Goal: Transaction & Acquisition: Purchase product/service

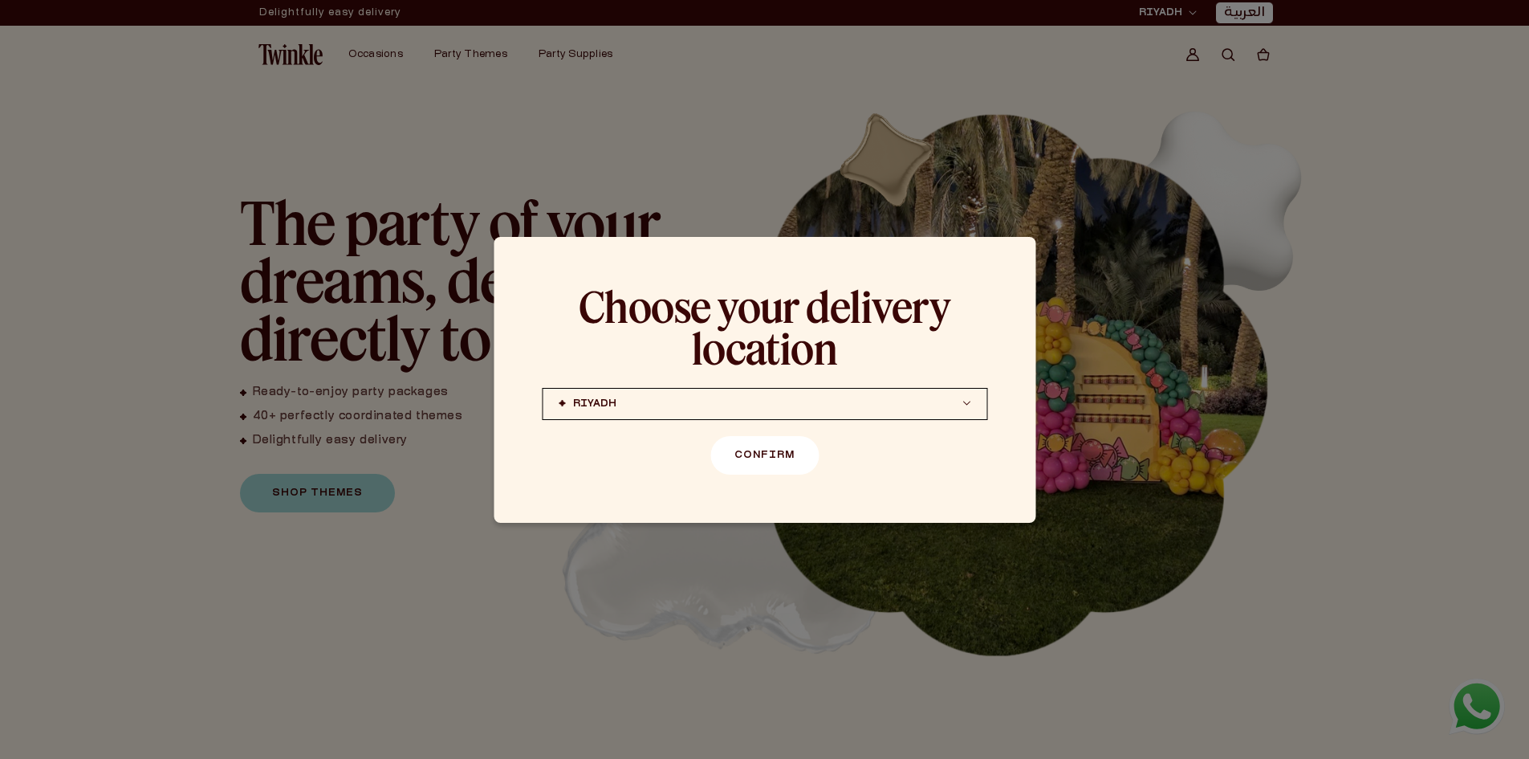
click at [780, 462] on button "Confirm" at bounding box center [764, 455] width 108 height 39
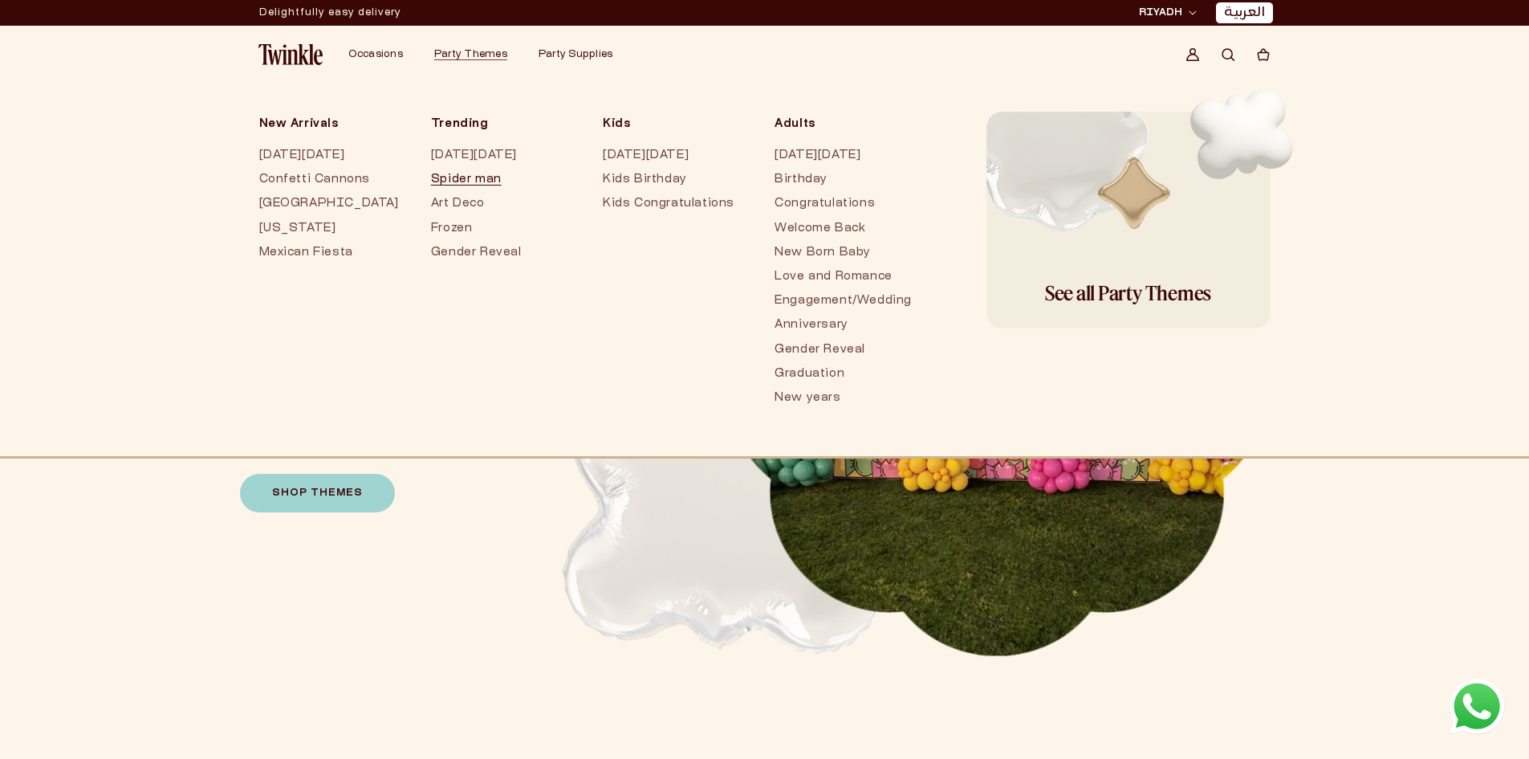
click at [487, 170] on link "Spider man" at bounding box center [501, 180] width 140 height 24
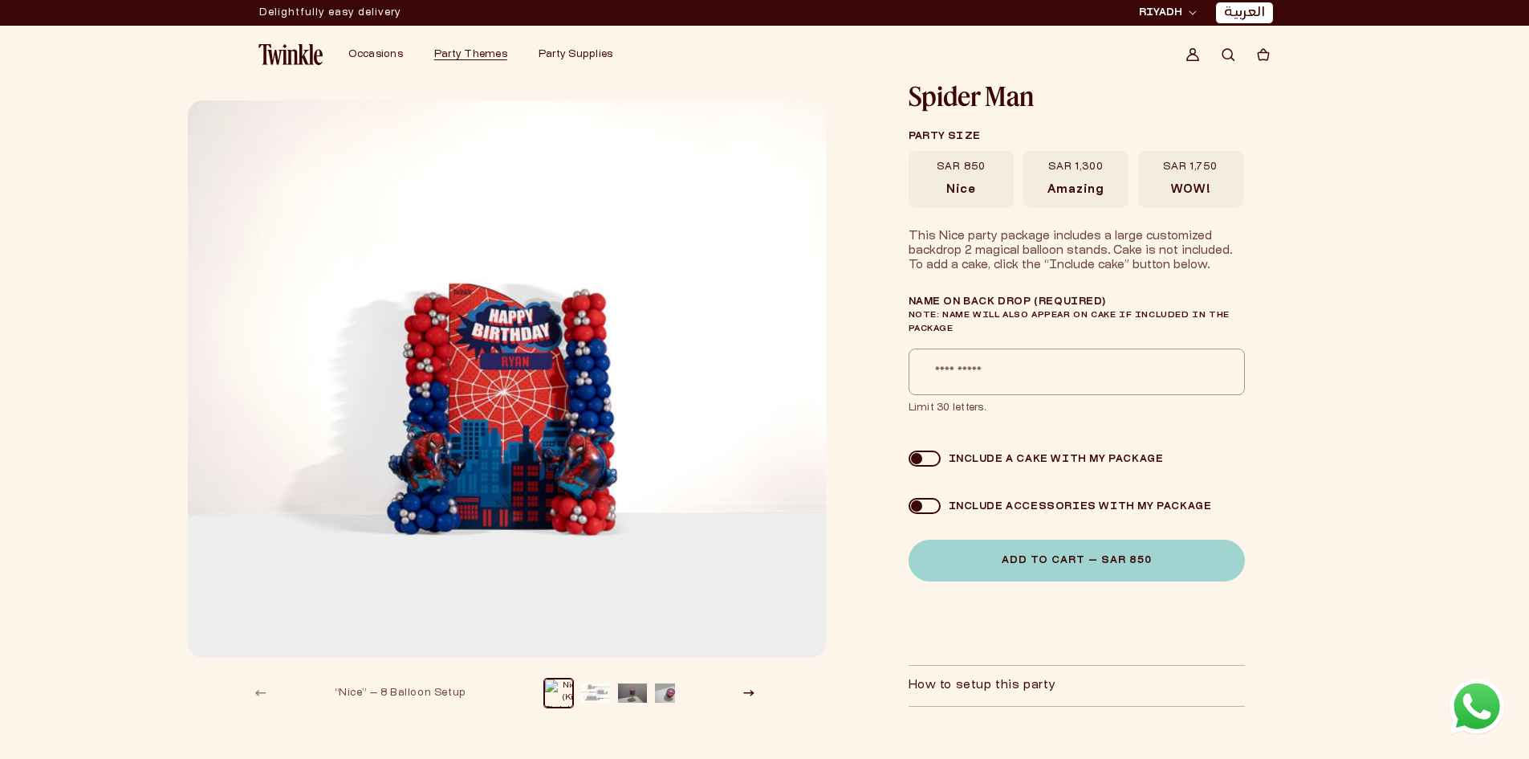
click at [1071, 177] on label "SAR 1,300 Amazing" at bounding box center [1076, 179] width 105 height 56
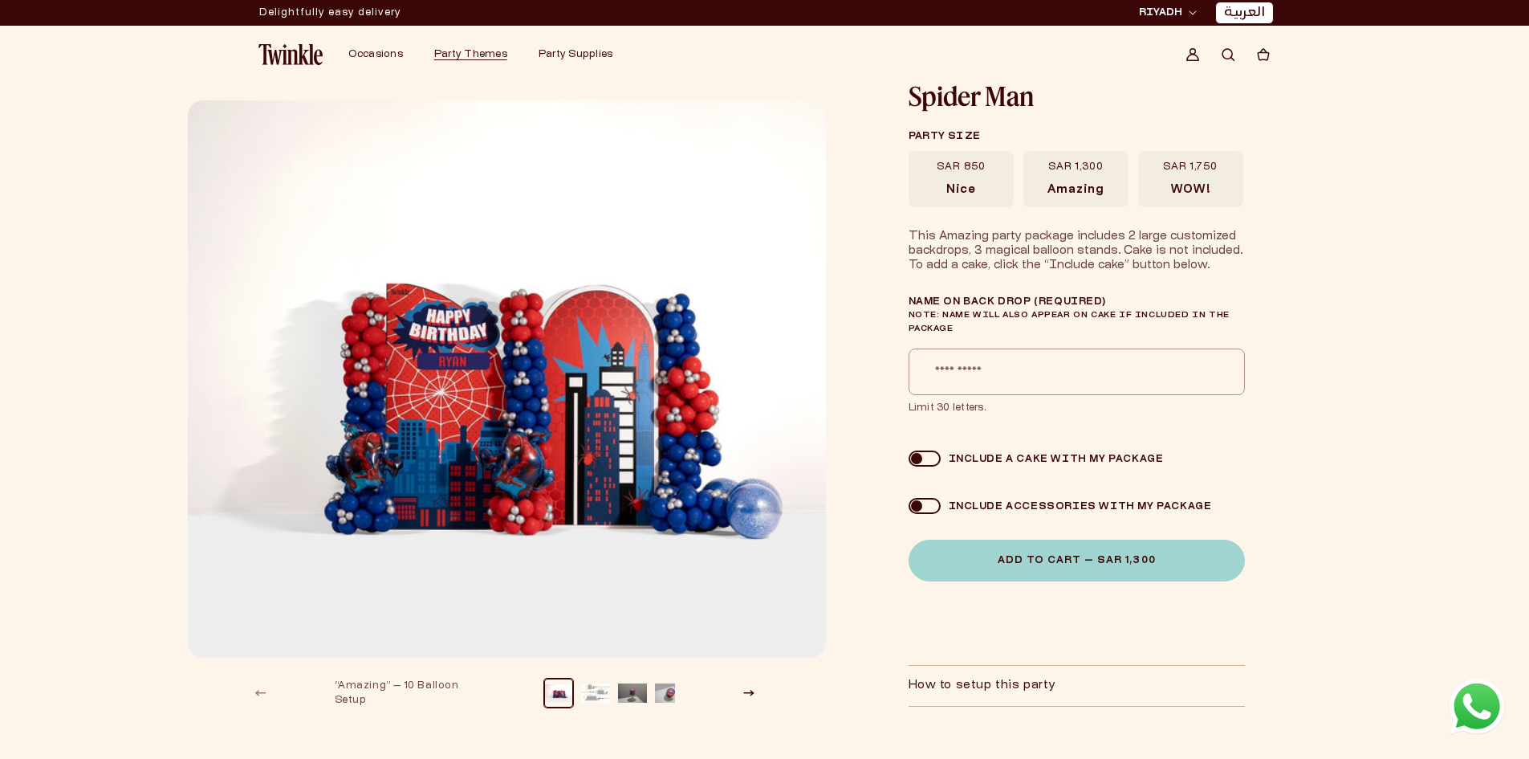
click at [1191, 176] on label "SAR 1,750 WOW!" at bounding box center [1190, 179] width 105 height 56
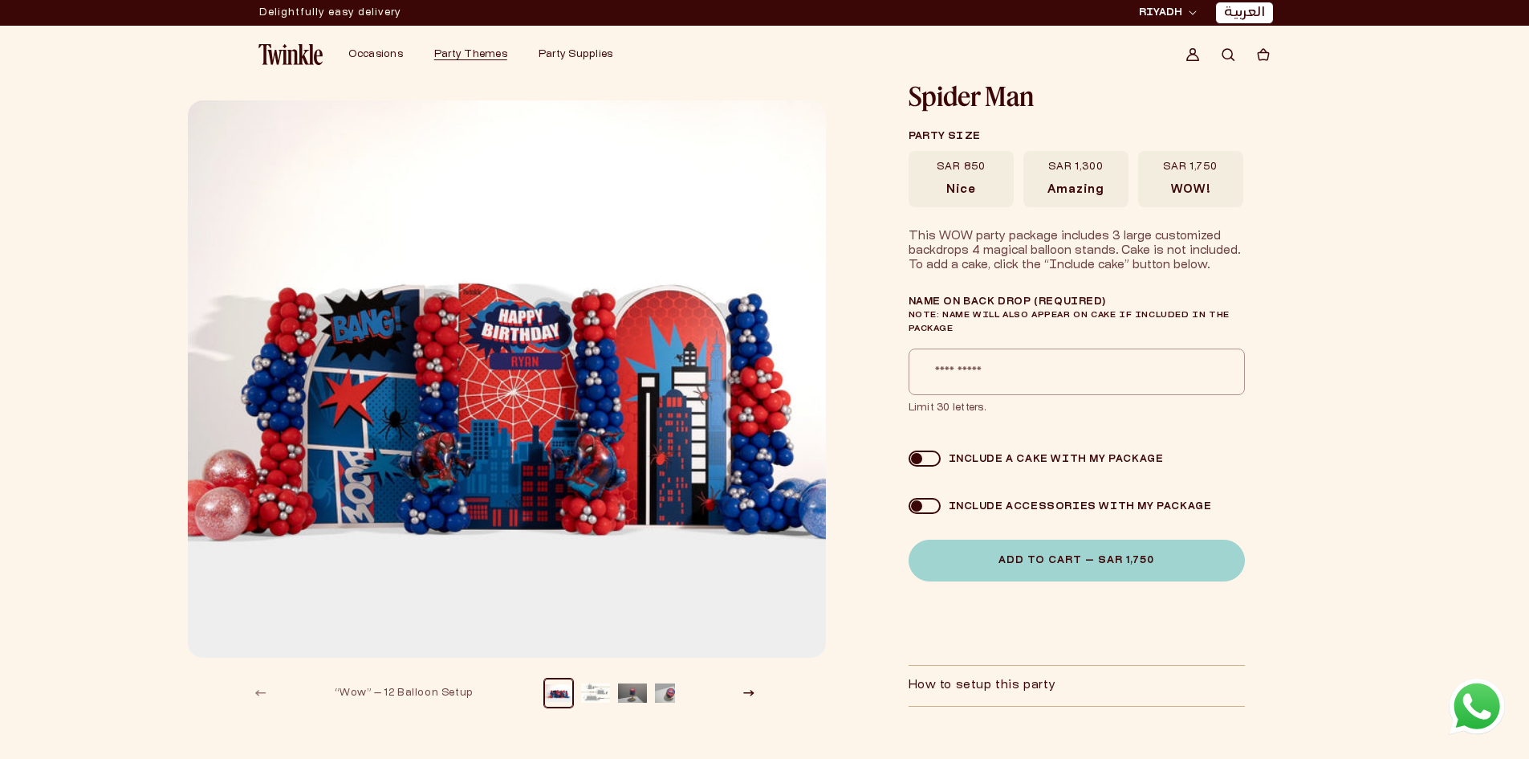
click at [1092, 186] on span "Amazing" at bounding box center [1076, 190] width 56 height 14
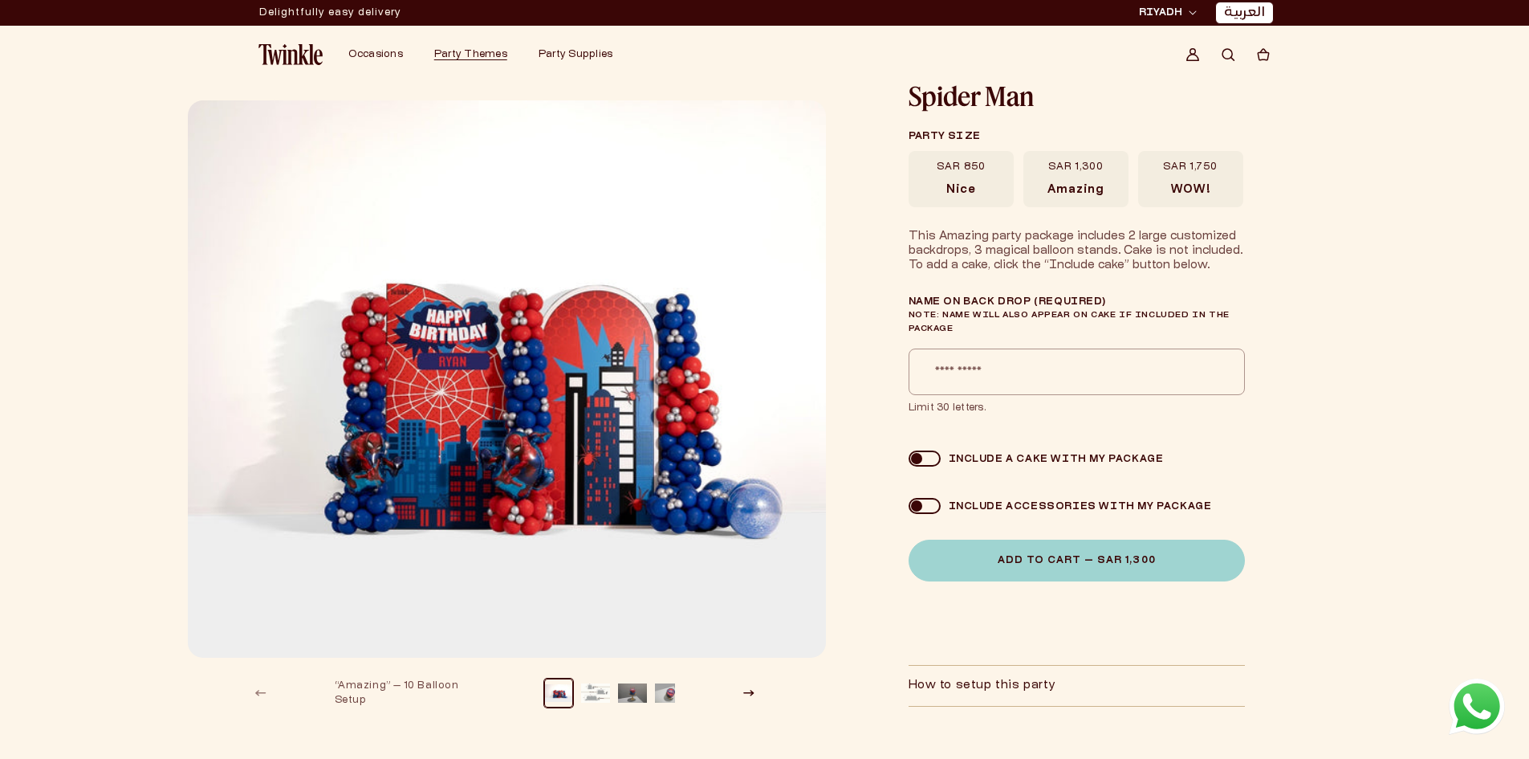
click at [965, 183] on span "Nice" at bounding box center [962, 190] width 30 height 14
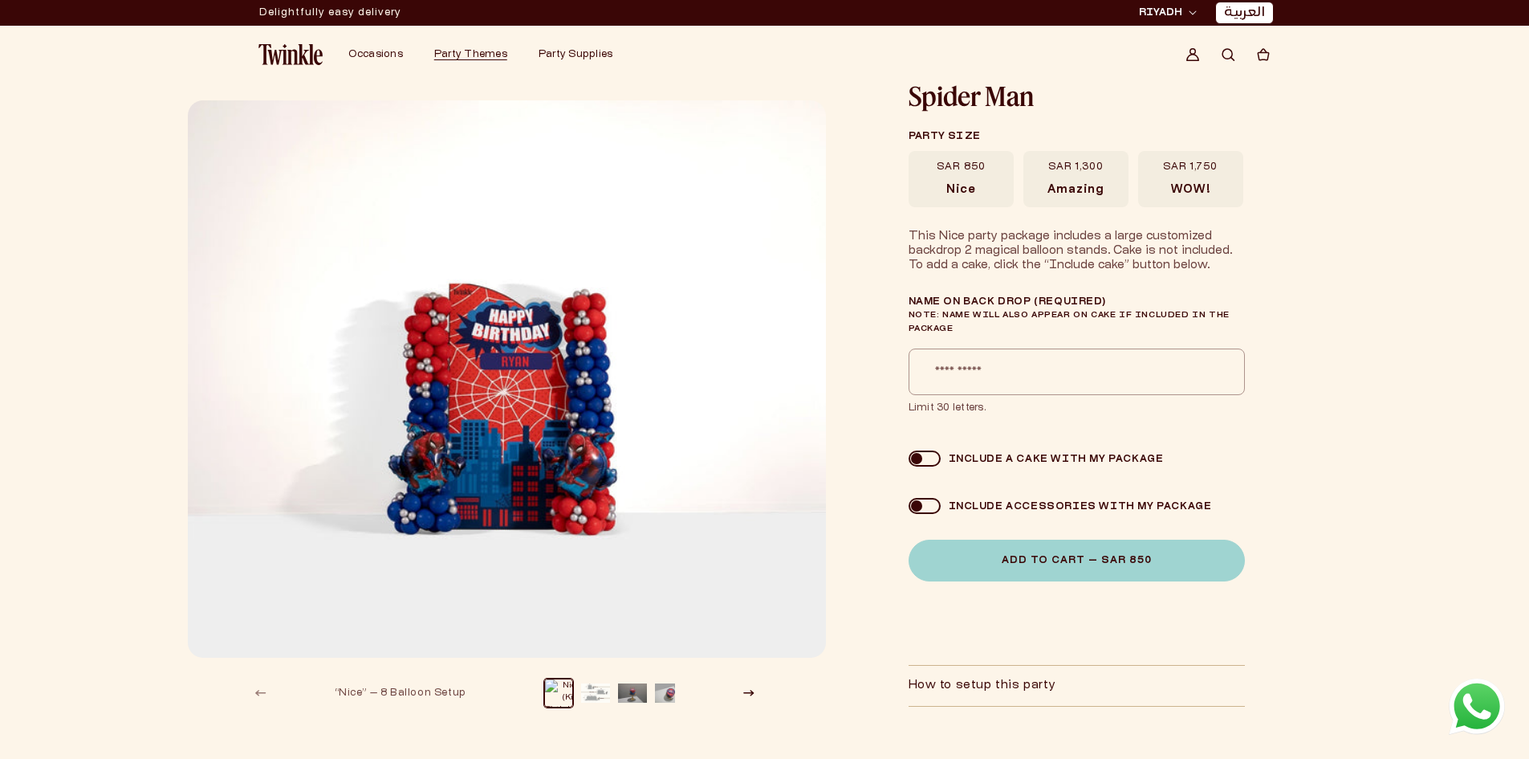
drag, startPoint x: 1109, startPoint y: 214, endPoint x: 1093, endPoint y: 187, distance: 31.0
click at [1109, 213] on div "Spider Man Spider Man Party size SAR 850 Nice SAR 1,300 Amazing" at bounding box center [1126, 420] width 434 height 674
click at [1092, 187] on span "Amazing" at bounding box center [1076, 190] width 56 height 14
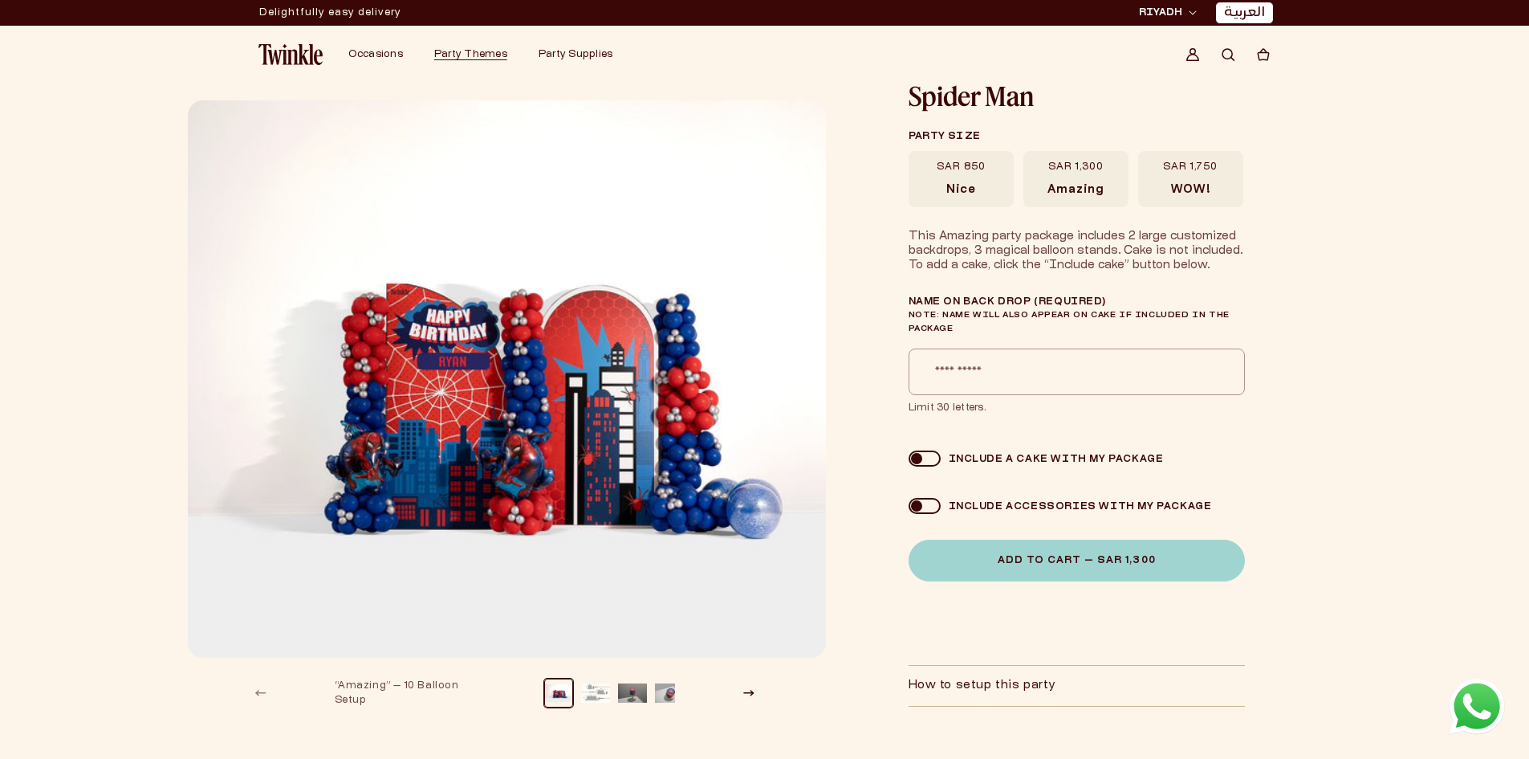
click at [1215, 185] on label "SAR 1,750 WOW!" at bounding box center [1190, 179] width 105 height 56
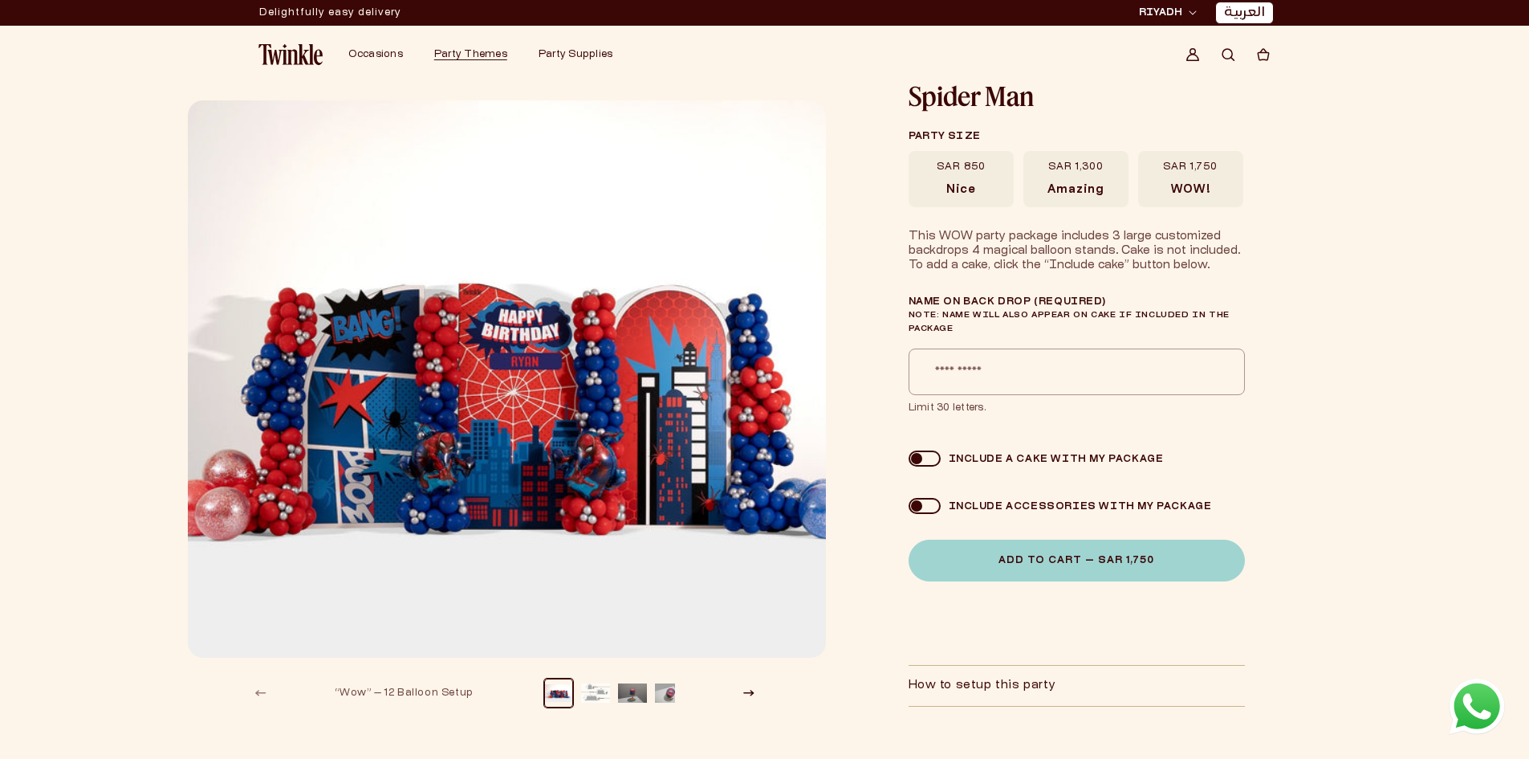
click at [926, 506] on span at bounding box center [925, 506] width 32 height 16
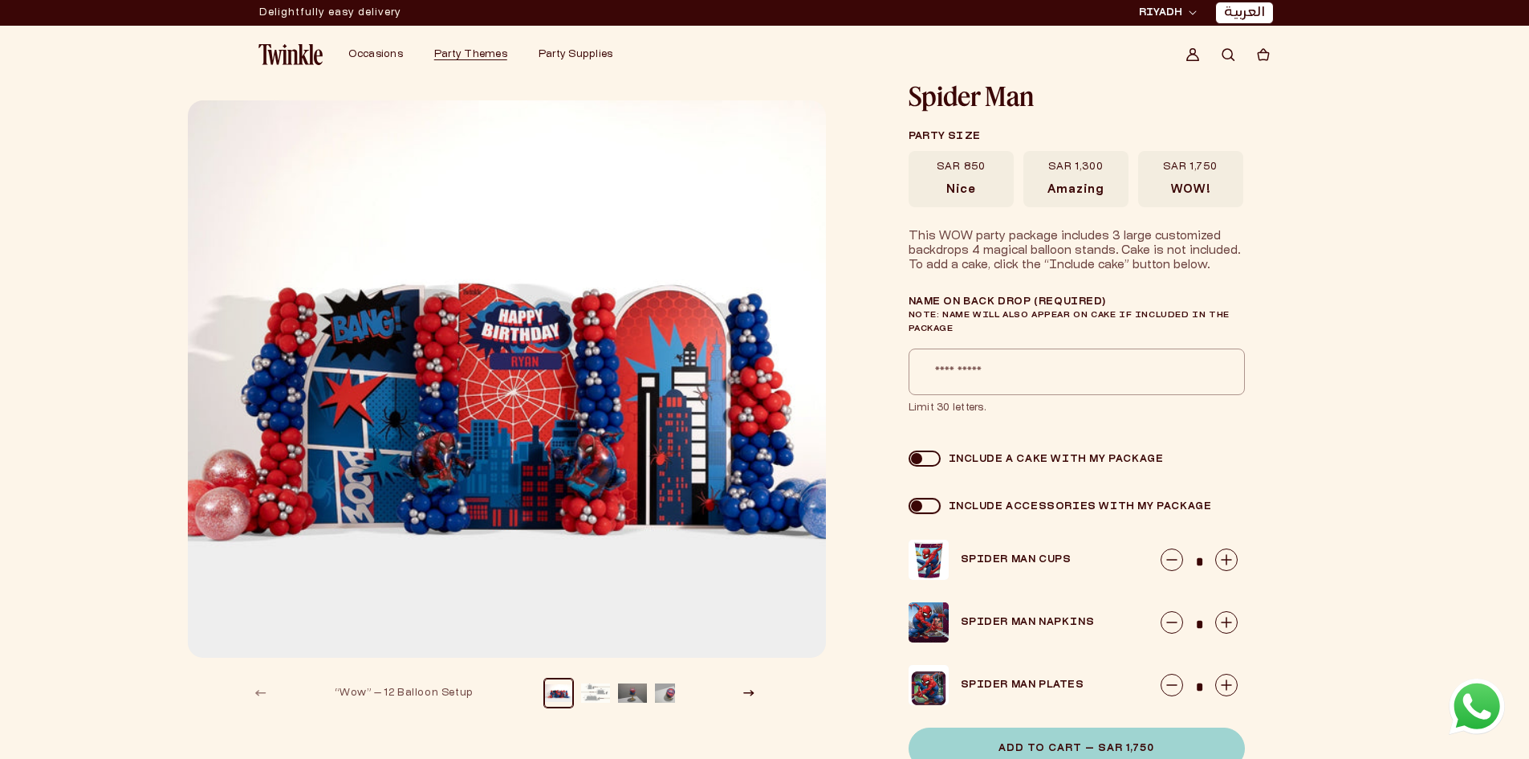
scroll to position [80, 0]
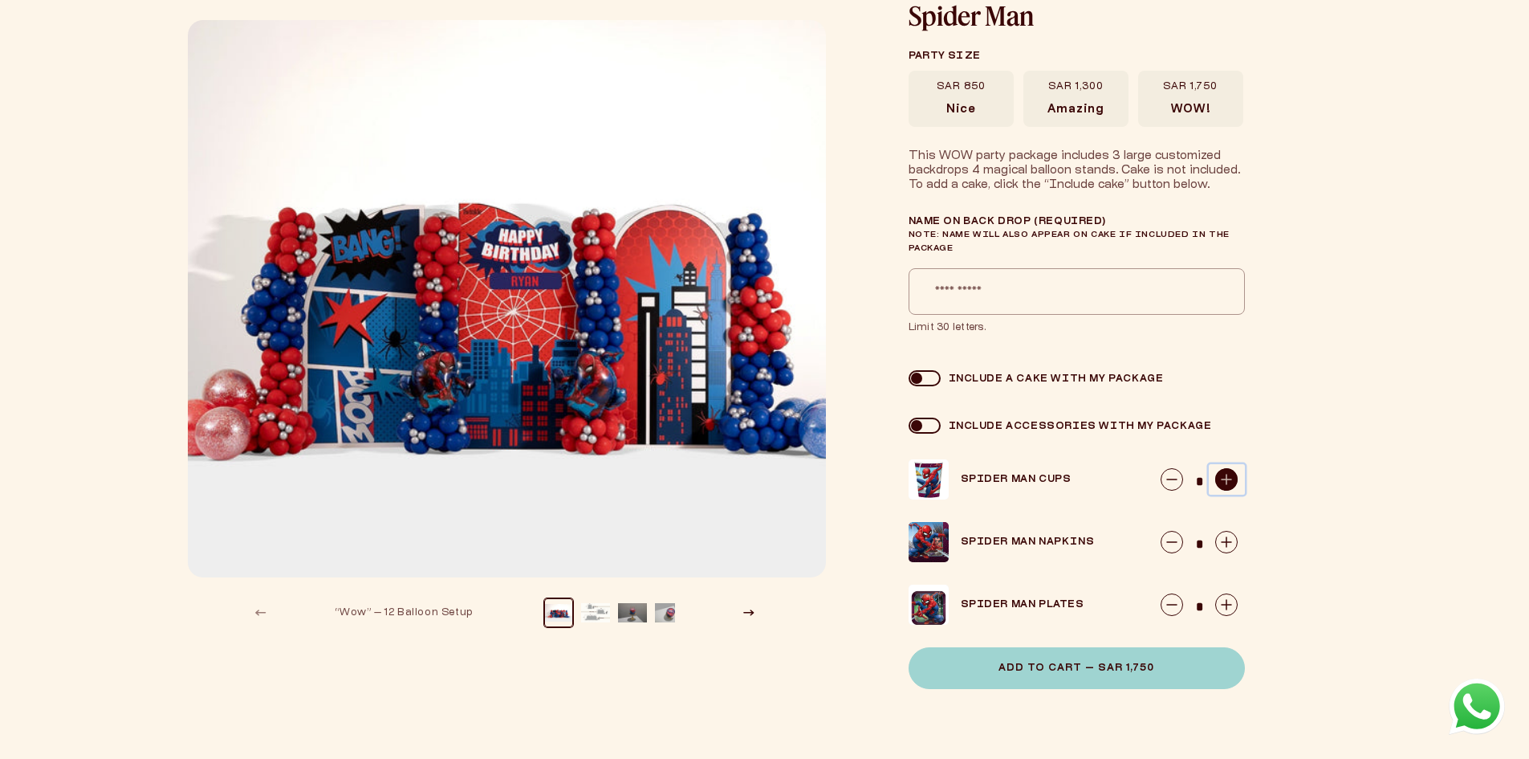
click at [1213, 486] on button "button" at bounding box center [1227, 479] width 36 height 31
click at [1172, 482] on icon "button" at bounding box center [1172, 479] width 22 height 22
type input "*"
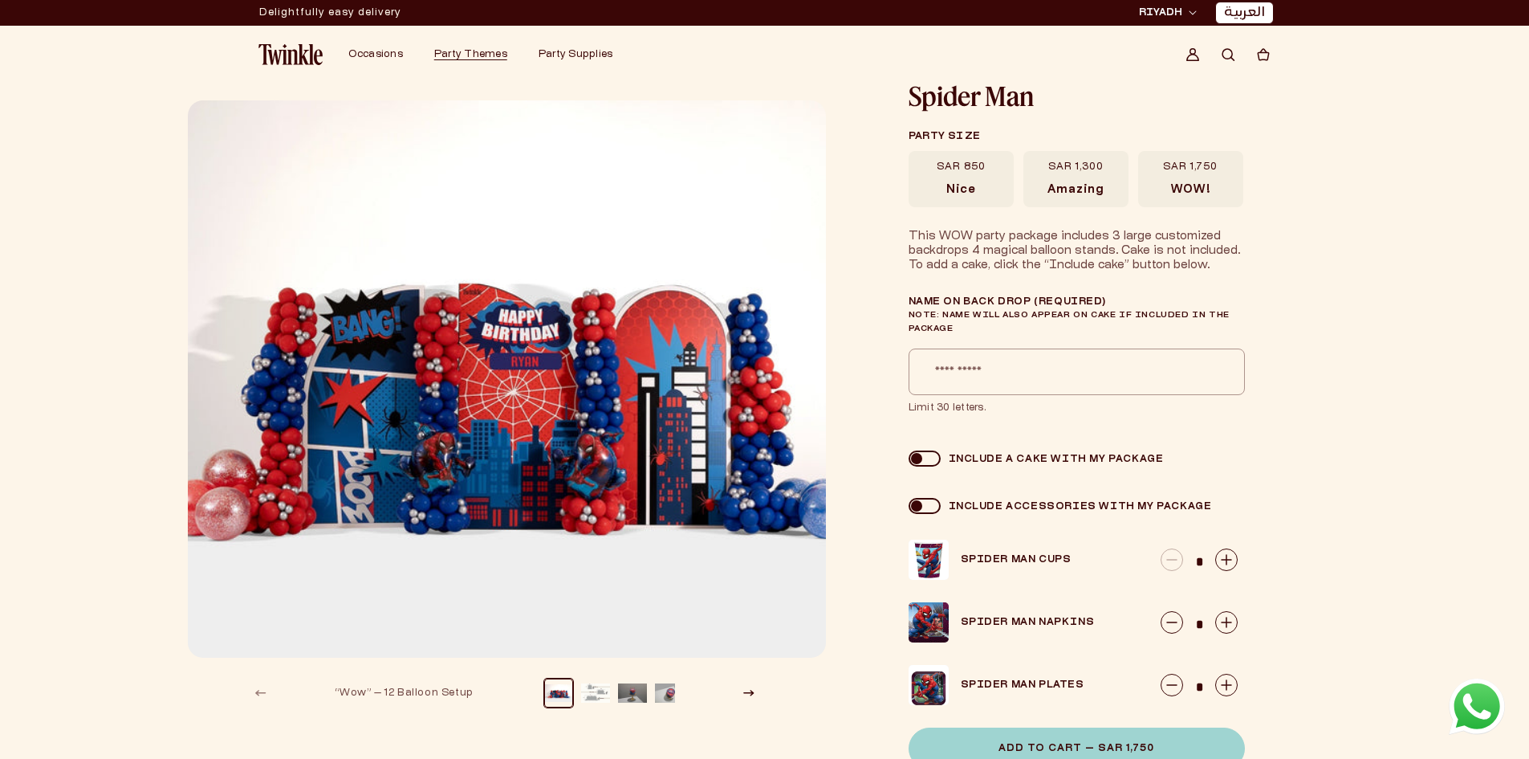
scroll to position [161, 0]
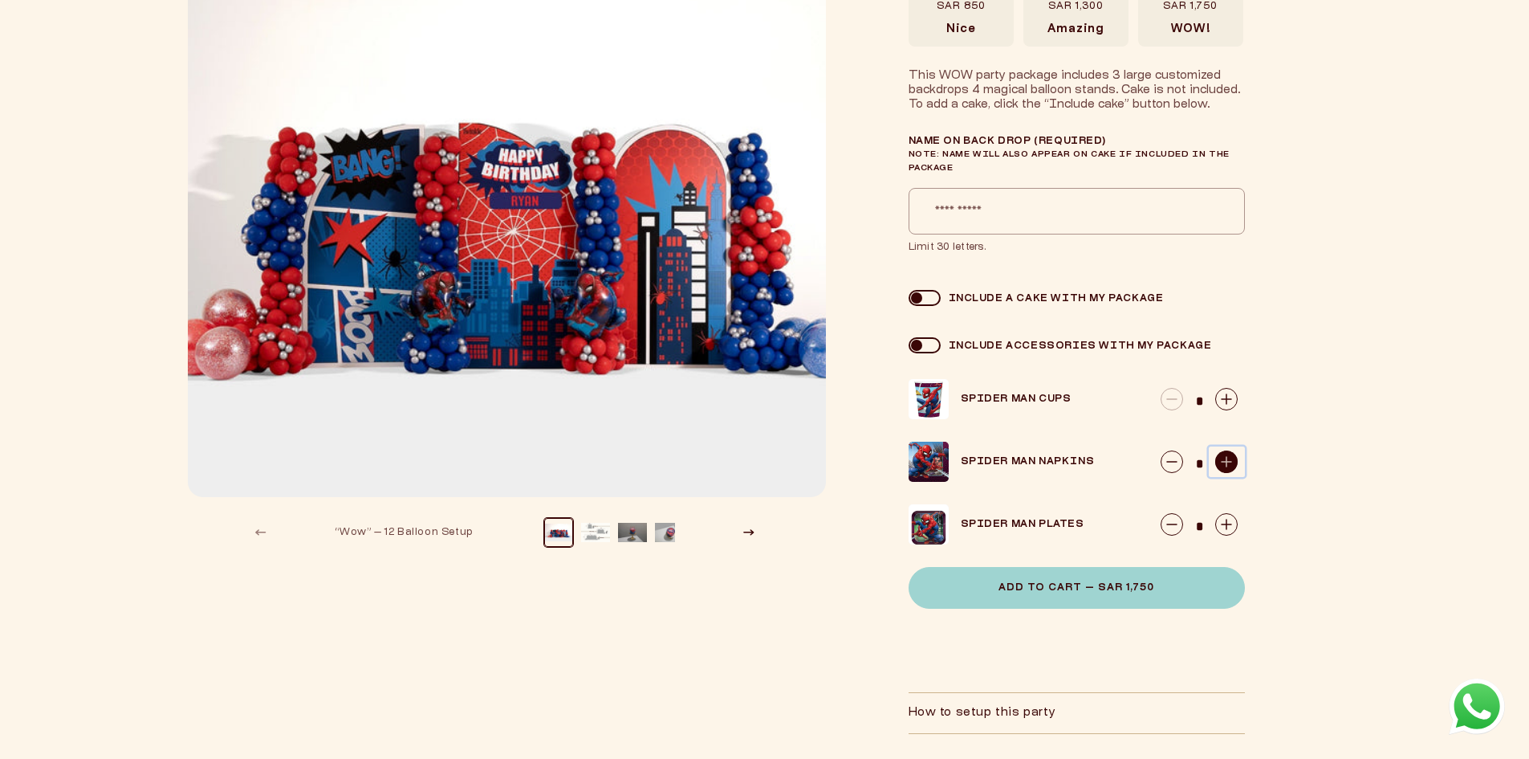
click at [1223, 458] on icon "button" at bounding box center [1226, 461] width 22 height 22
type input "*"
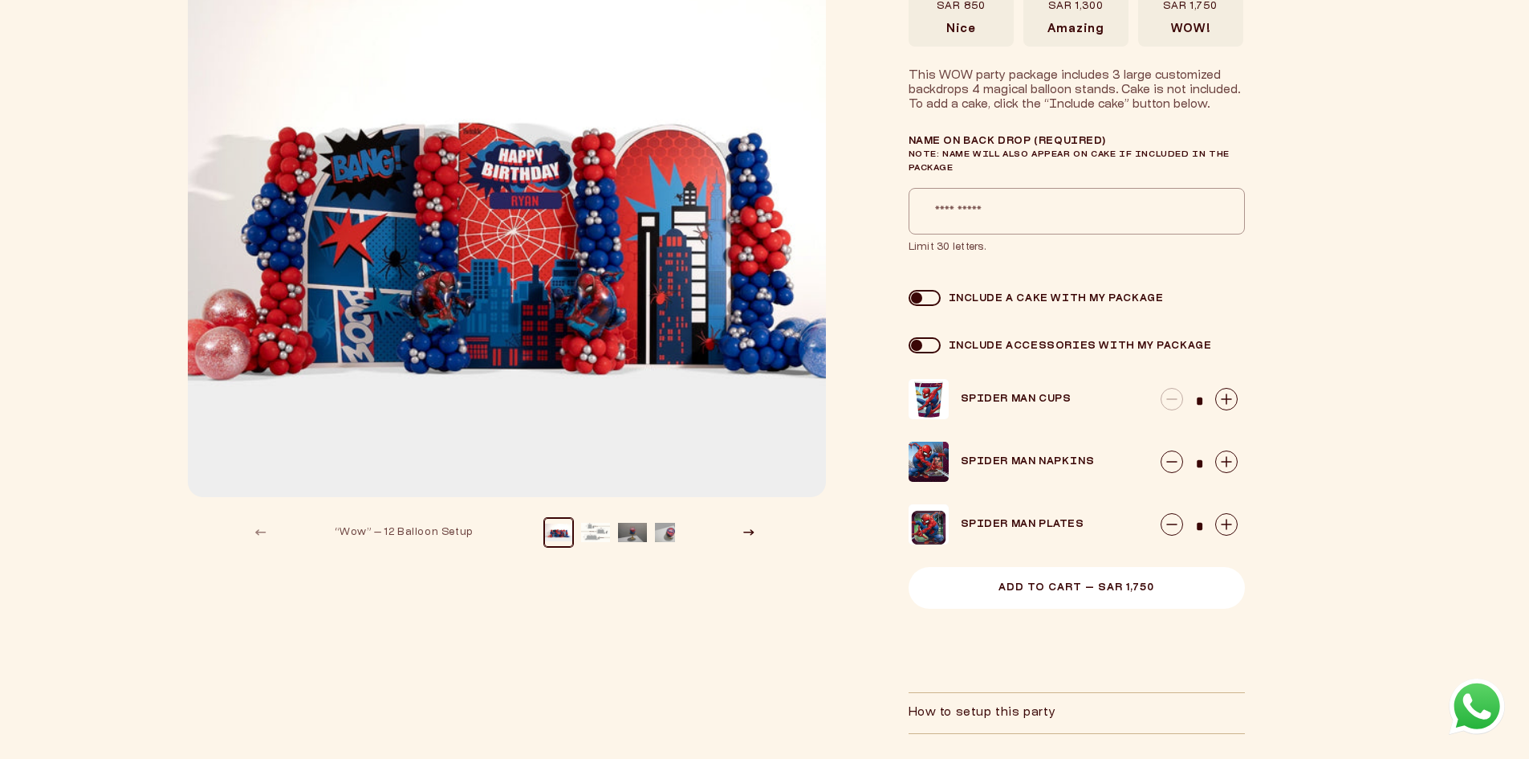
click at [1171, 569] on button "Add to Cart — SAR 1,750" at bounding box center [1077, 588] width 336 height 42
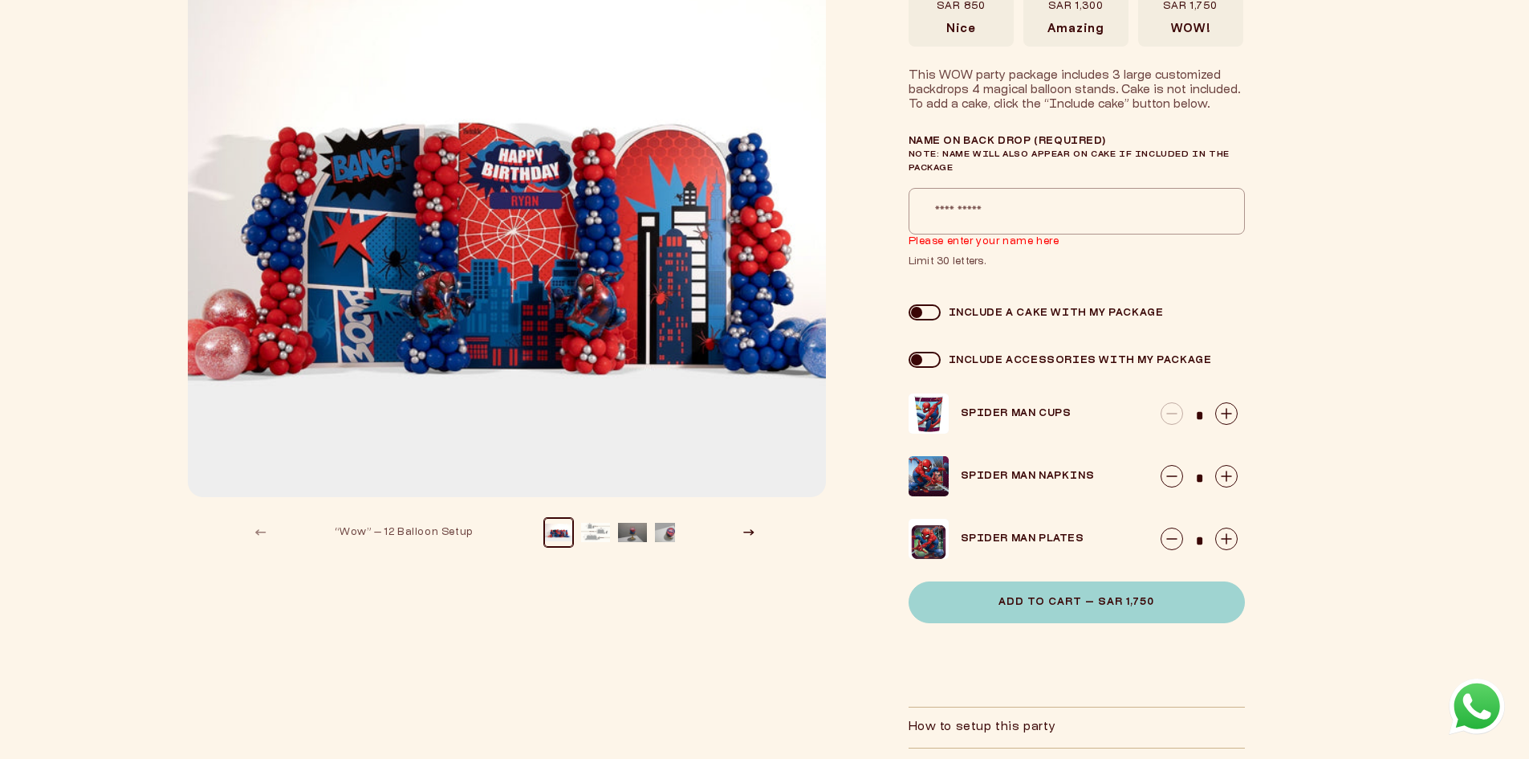
click at [1012, 202] on input "Name on Back Drop (required) Note: Name will also appear on cake if included in…" at bounding box center [1077, 211] width 336 height 47
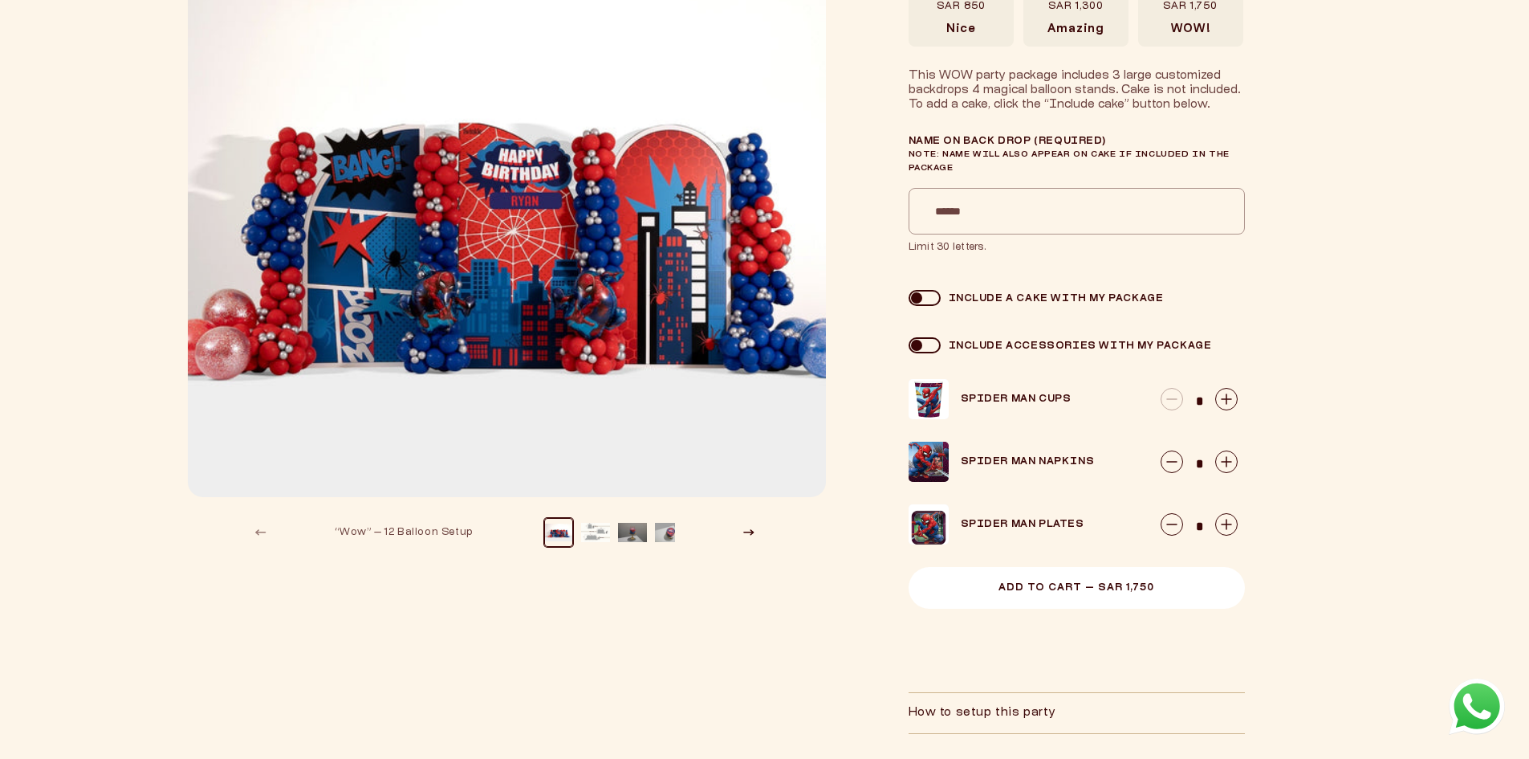
type input "******"
click at [1110, 588] on span "Add to Cart — SAR 1,750" at bounding box center [1077, 588] width 156 height 10
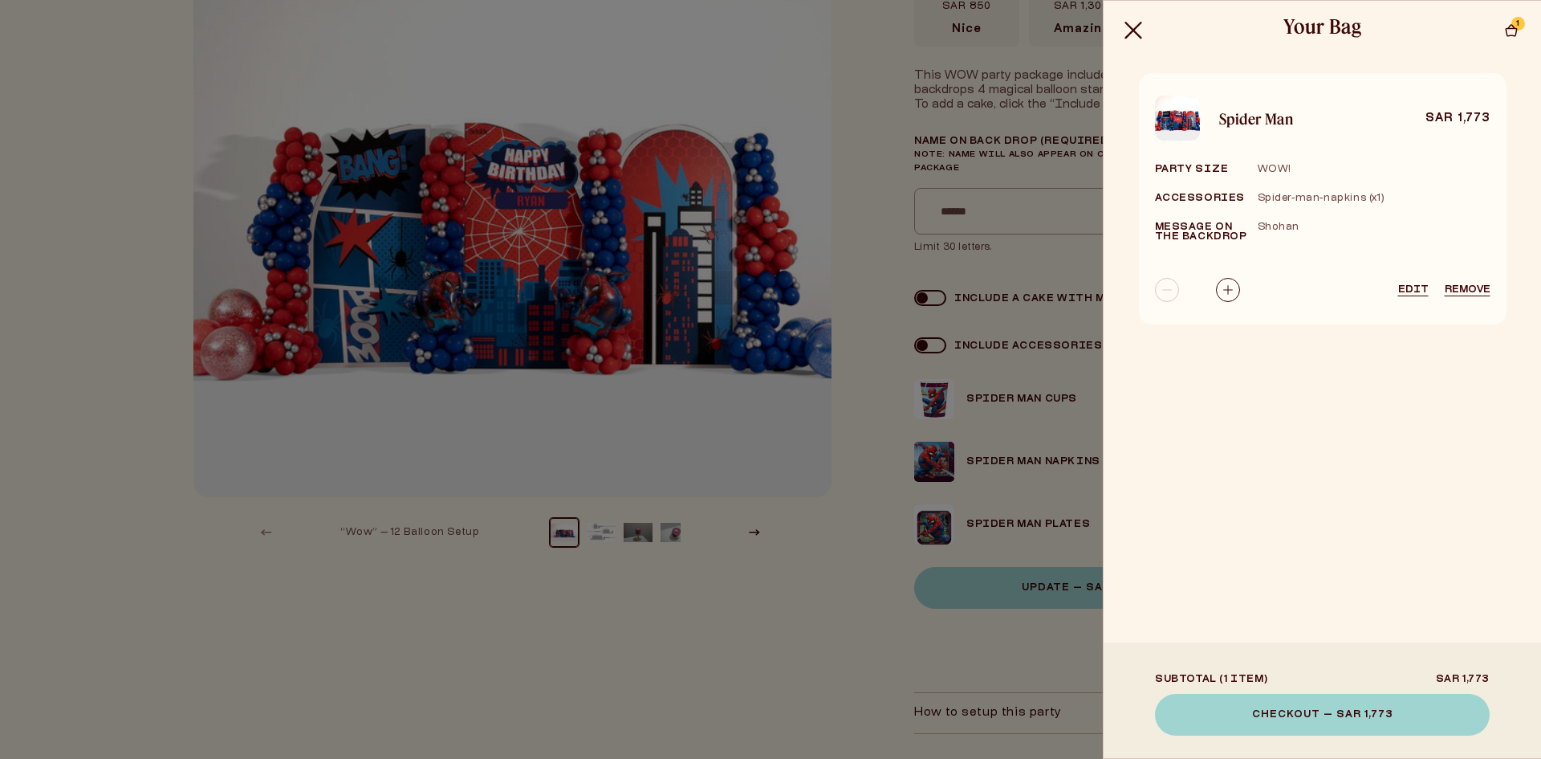
click at [1028, 625] on div at bounding box center [770, 379] width 1541 height 759
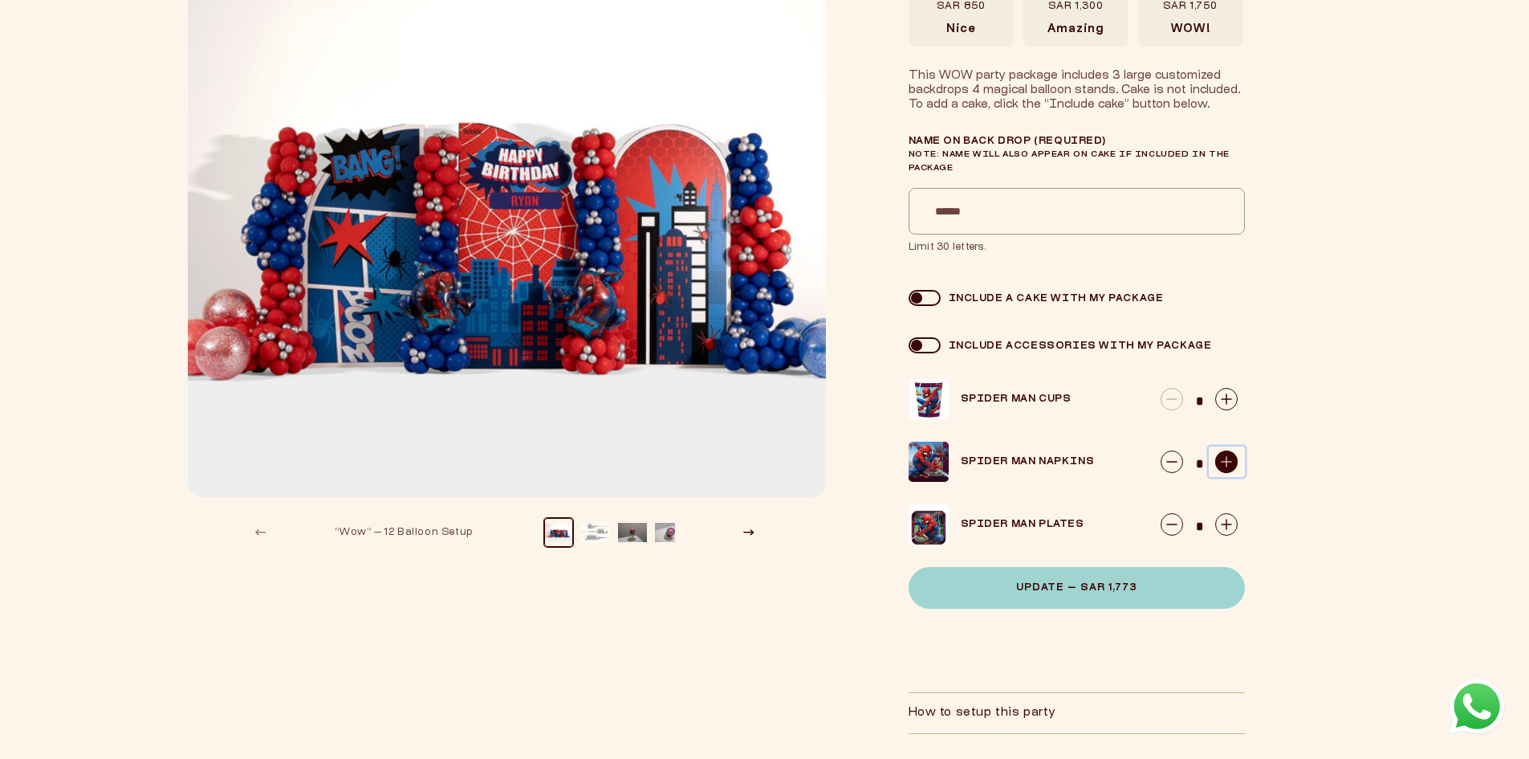
click at [1217, 464] on icon "button" at bounding box center [1226, 461] width 22 height 22
click at [1179, 470] on icon "button" at bounding box center [1172, 461] width 22 height 22
type input "*"
click at [1219, 523] on icon "button" at bounding box center [1226, 524] width 22 height 22
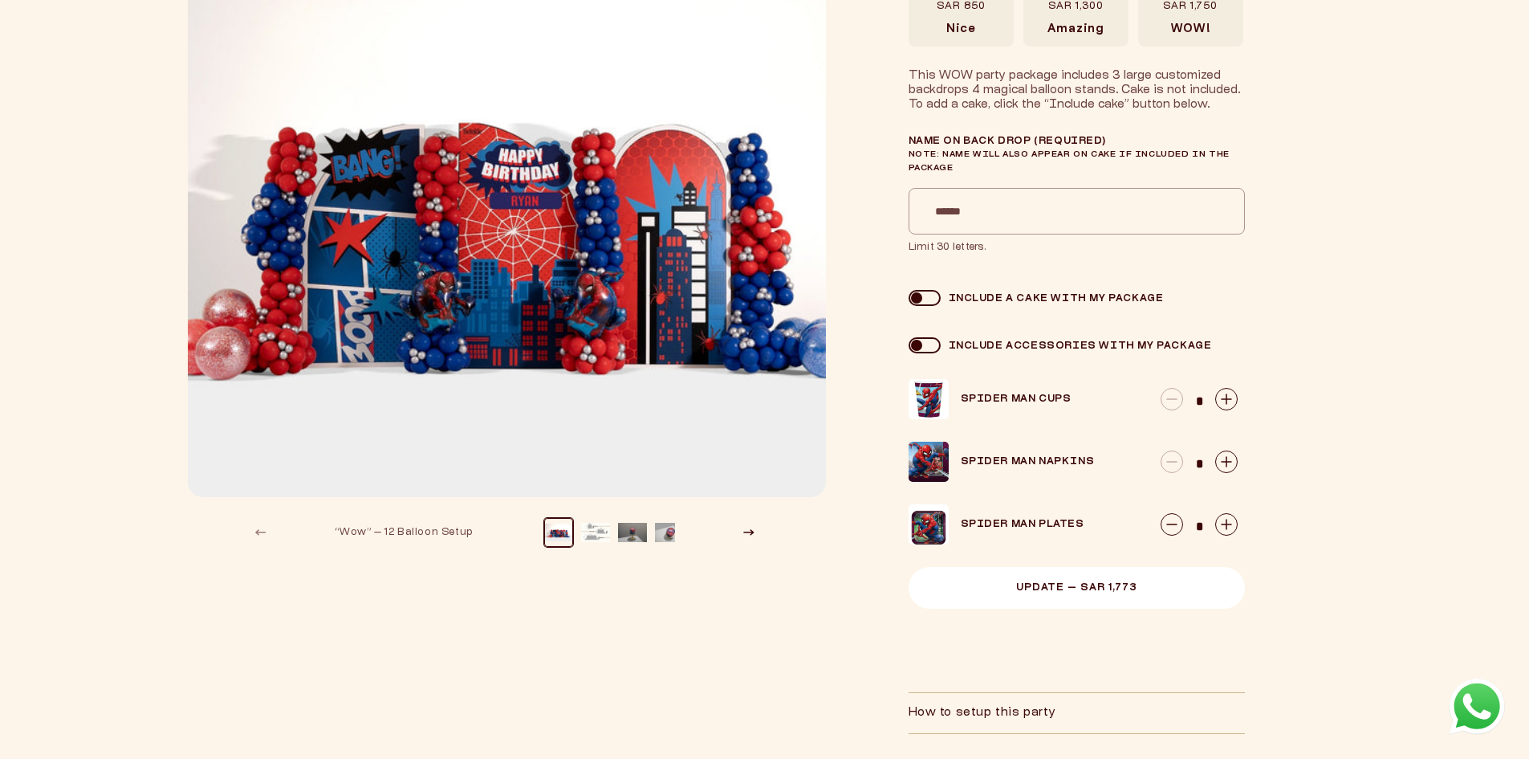
click at [1159, 578] on button "Update — SAR 1,773" at bounding box center [1077, 588] width 336 height 42
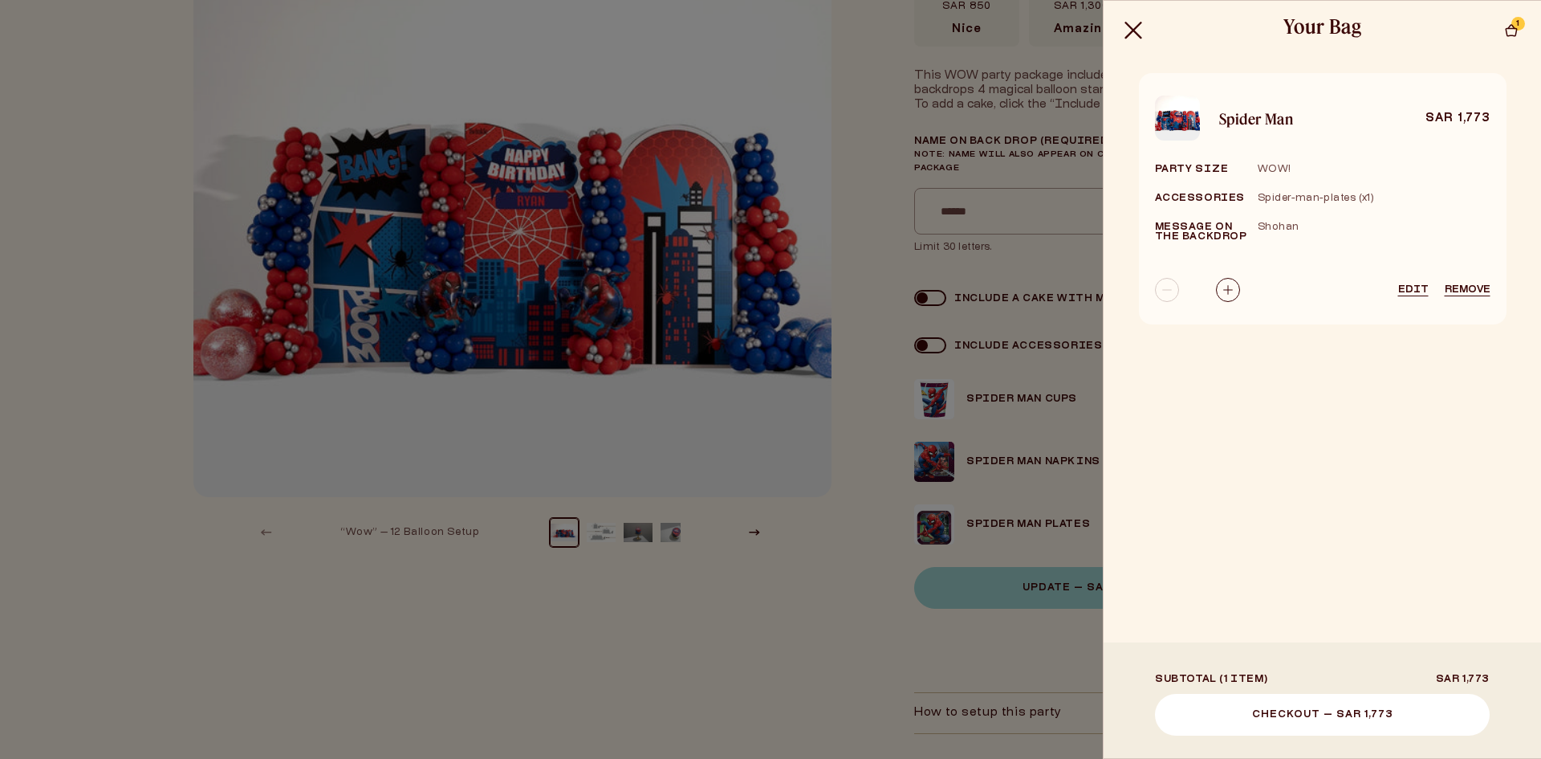
click at [1336, 708] on button "Checkout — SAR 1,773" at bounding box center [1322, 715] width 335 height 42
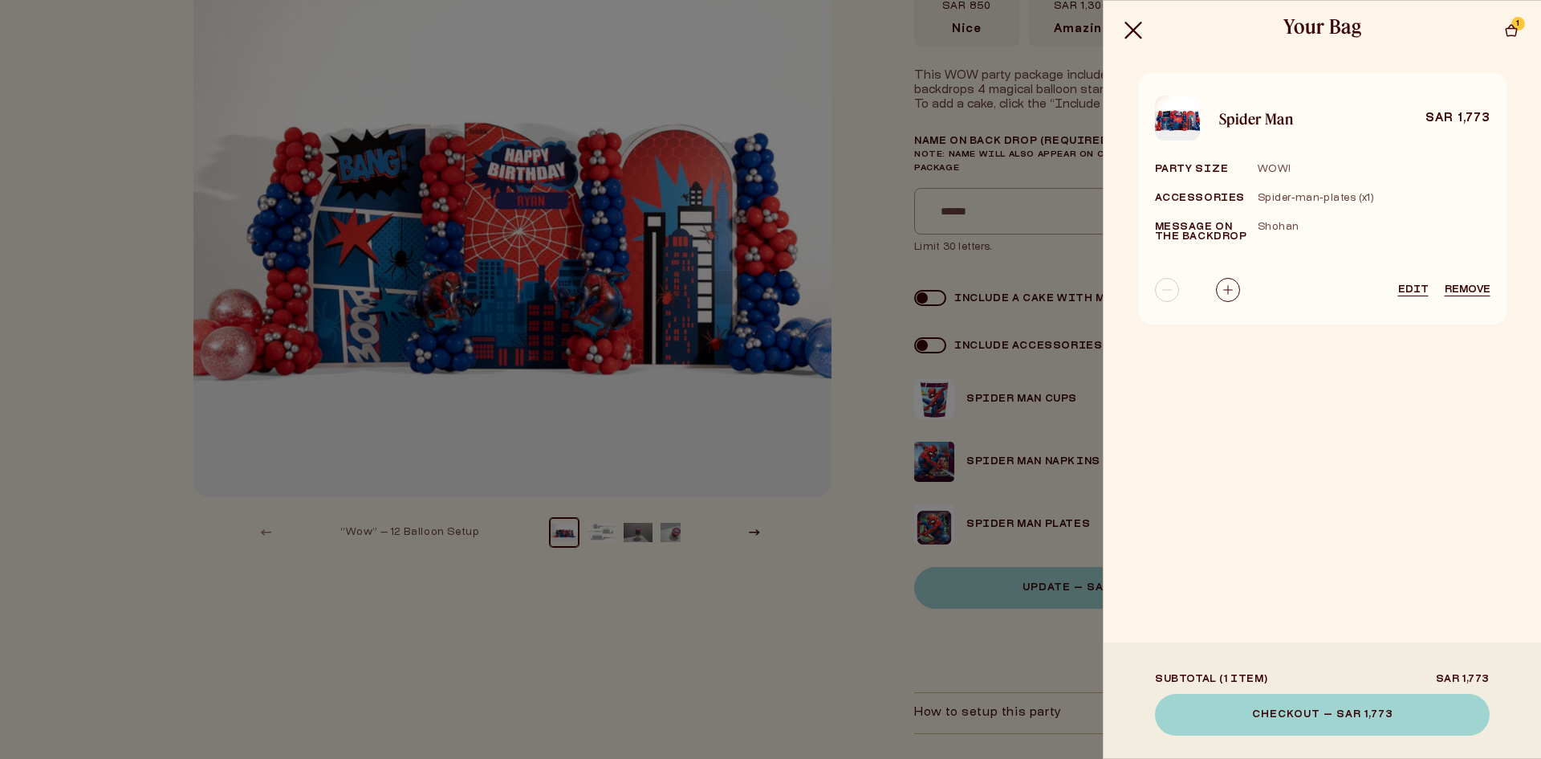
click at [962, 664] on div at bounding box center [770, 379] width 1541 height 759
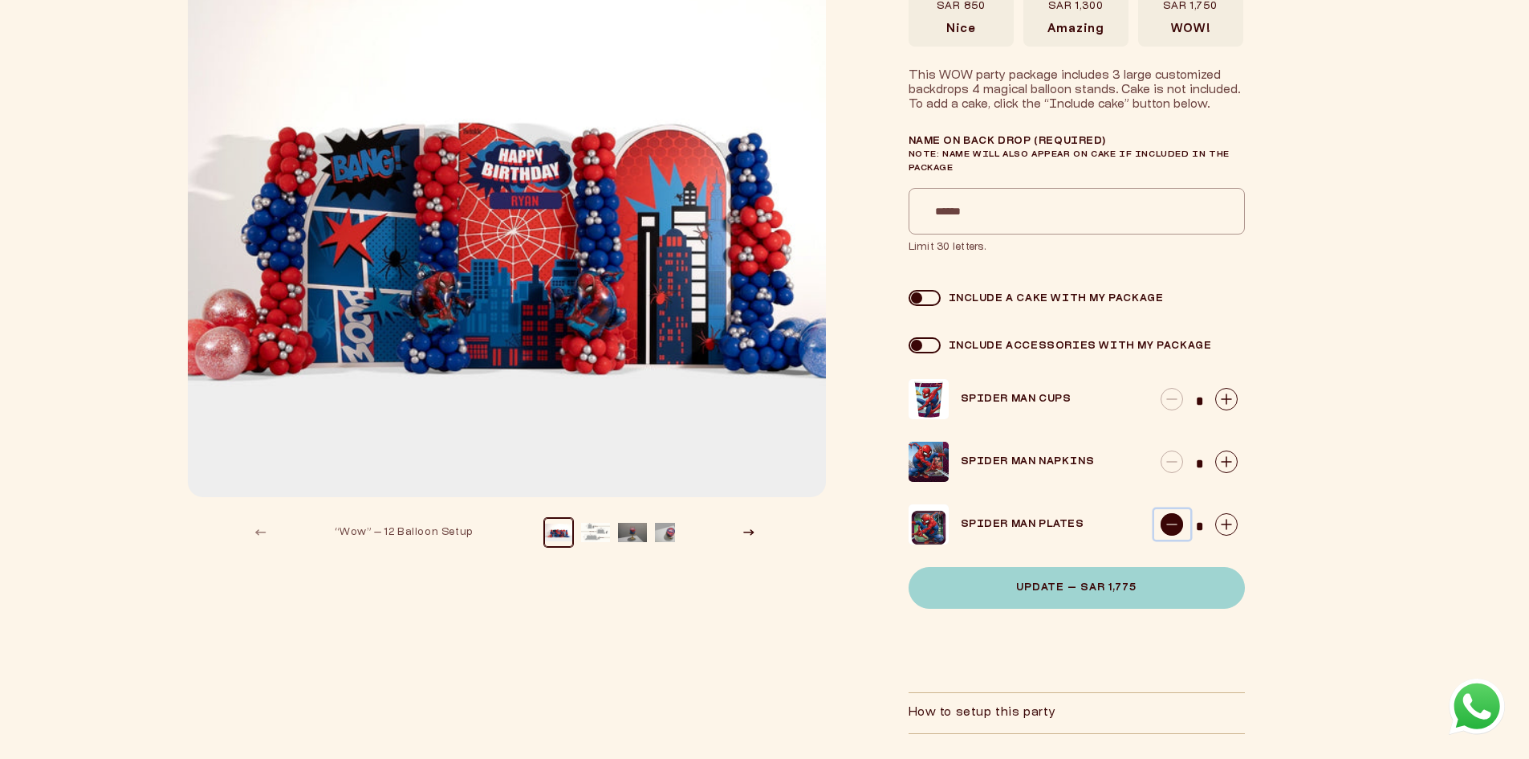
click at [1175, 522] on icon "button" at bounding box center [1172, 524] width 22 height 22
type input "*"
click at [1221, 451] on icon "button" at bounding box center [1226, 461] width 22 height 22
type input "*"
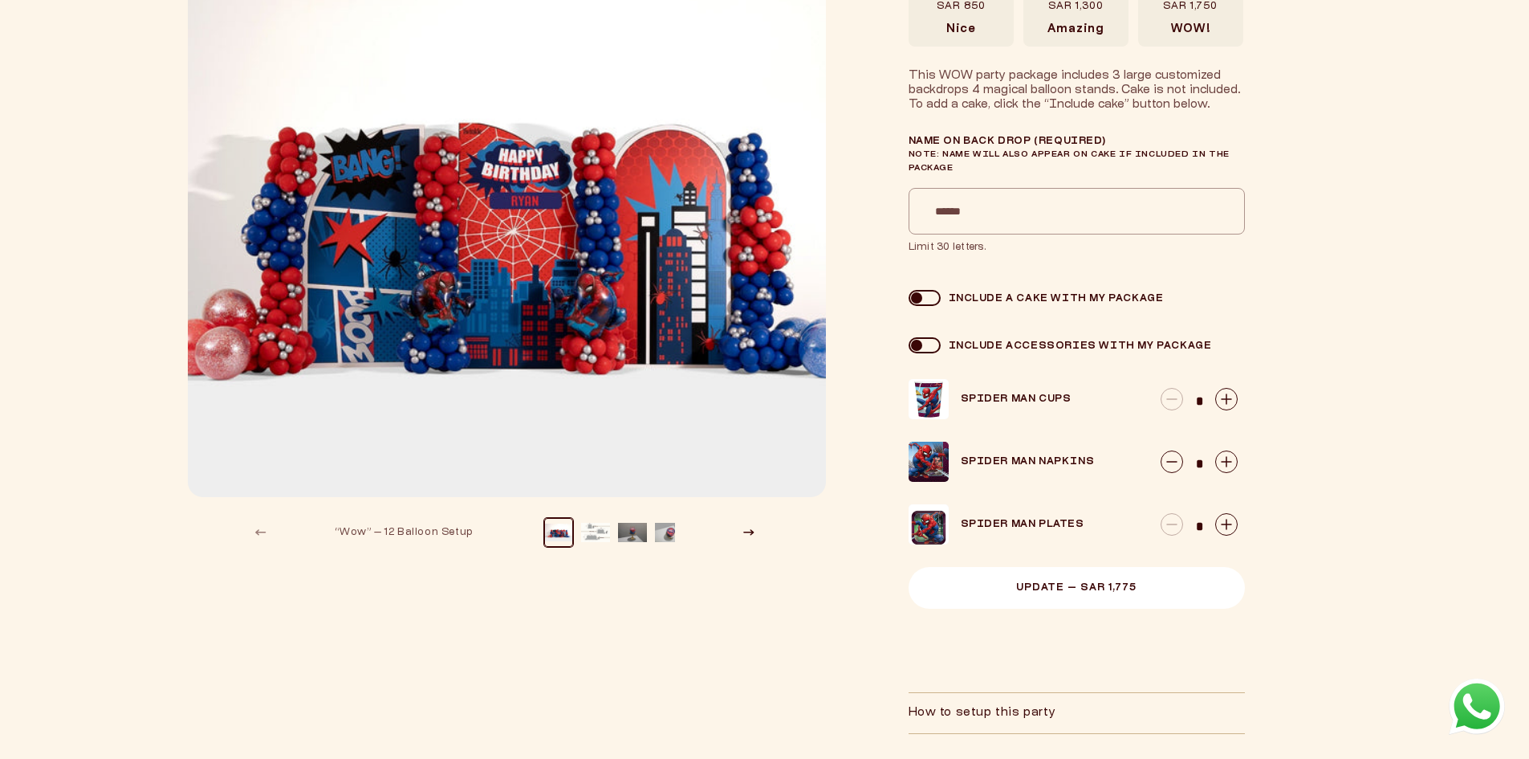
click at [1191, 572] on button "Update — SAR 1,775" at bounding box center [1077, 588] width 336 height 42
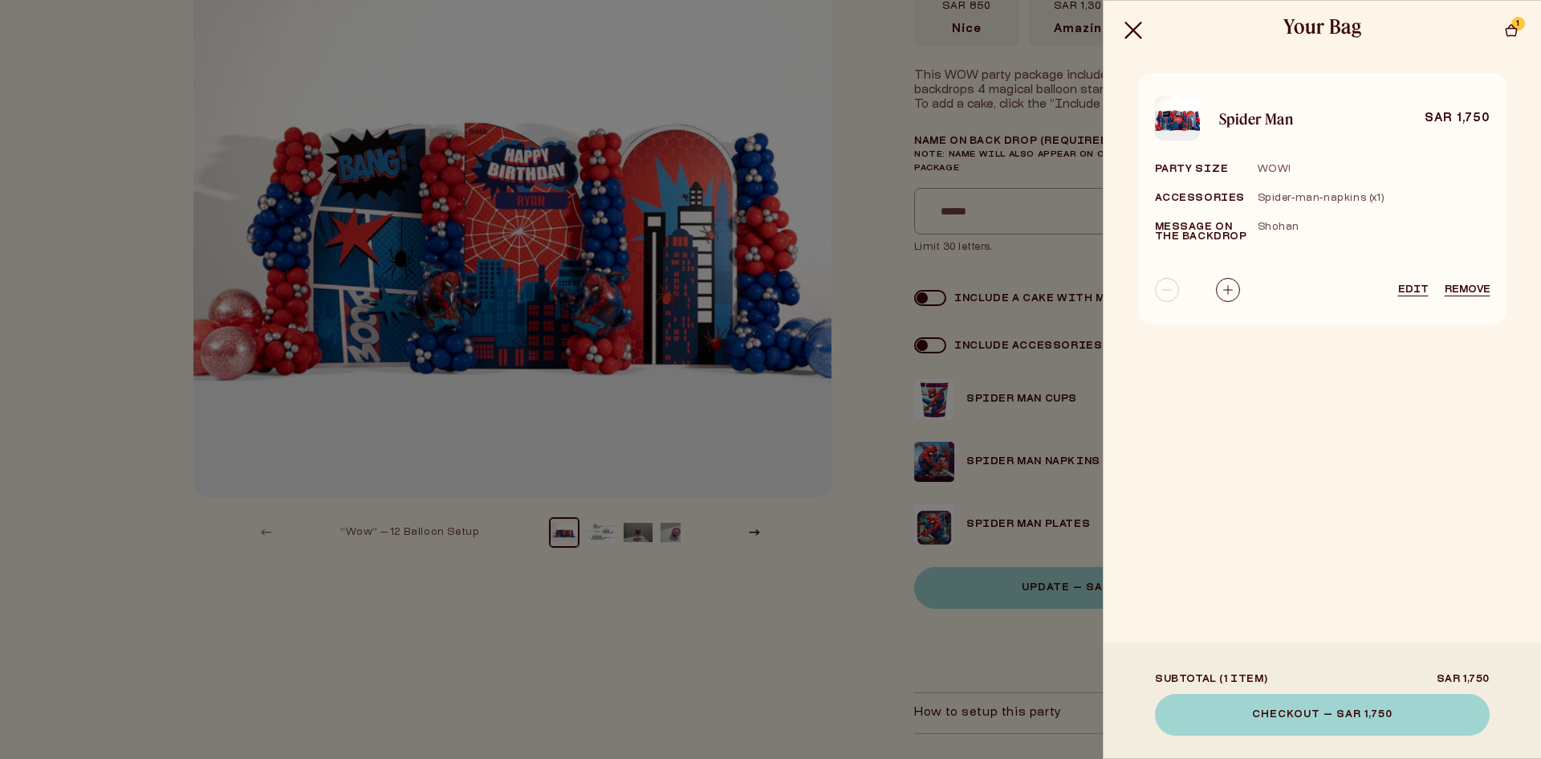
click at [1227, 405] on div "Your Bag Cart 1 1 item Spider Man SAR 1,750 Party size WOW!" at bounding box center [1322, 379] width 438 height 759
click at [1049, 625] on div at bounding box center [770, 379] width 1541 height 759
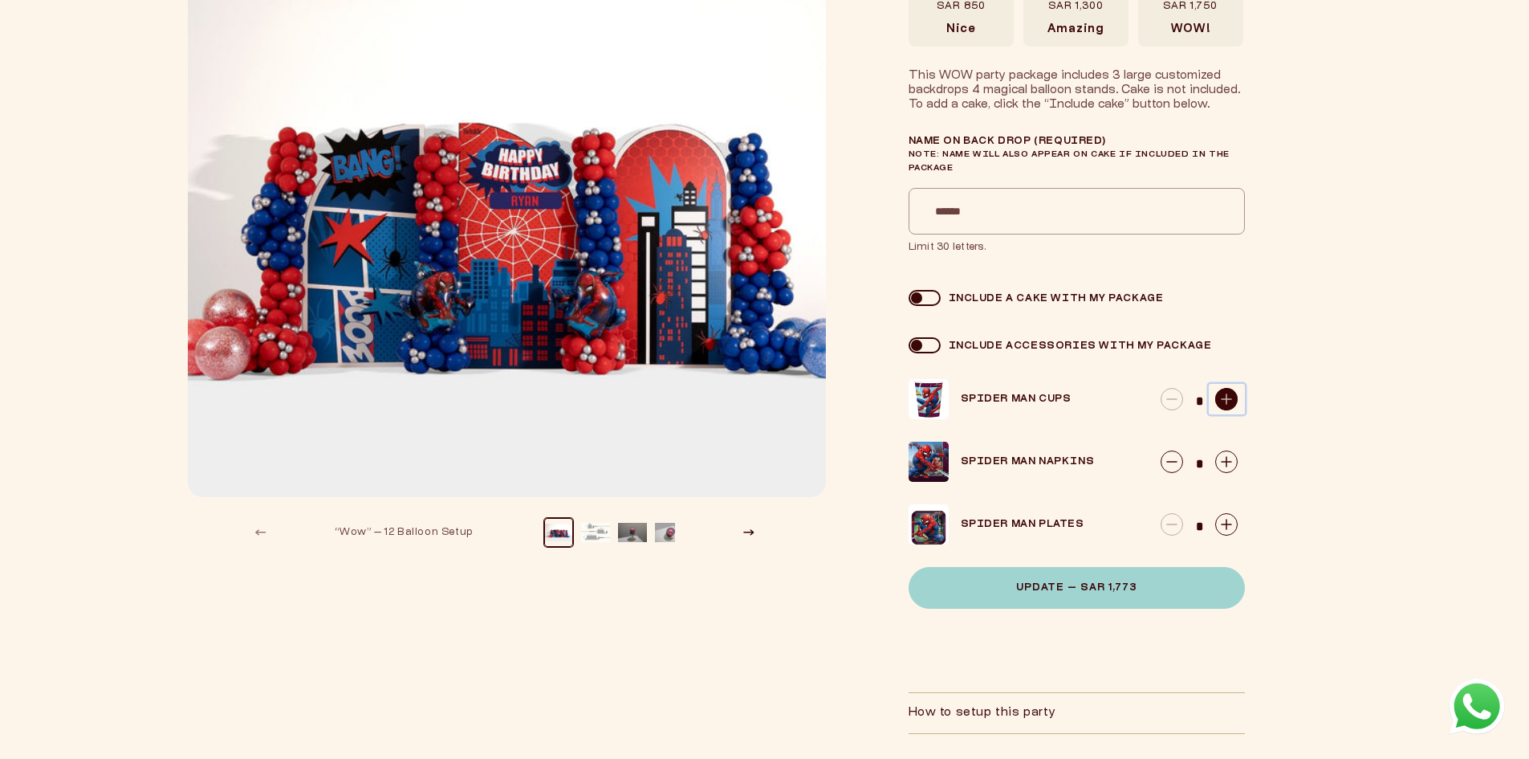
click at [1216, 400] on circle "button" at bounding box center [1227, 400] width 22 height 22
type input "*"
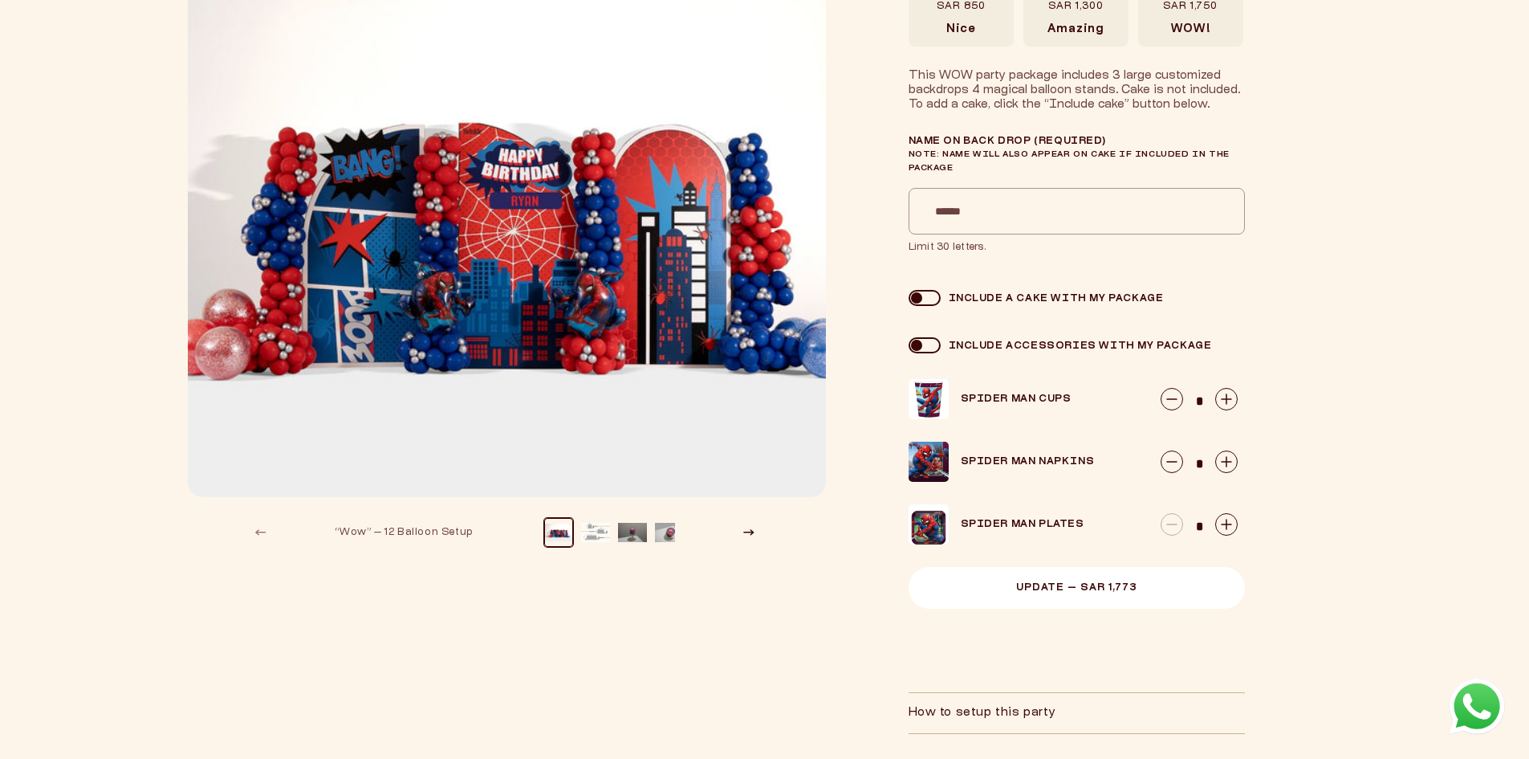
click at [1155, 594] on button "Update — SAR 1,773" at bounding box center [1077, 588] width 336 height 42
click at [1136, 597] on button "Update — SAR 1,793" at bounding box center [1077, 588] width 336 height 42
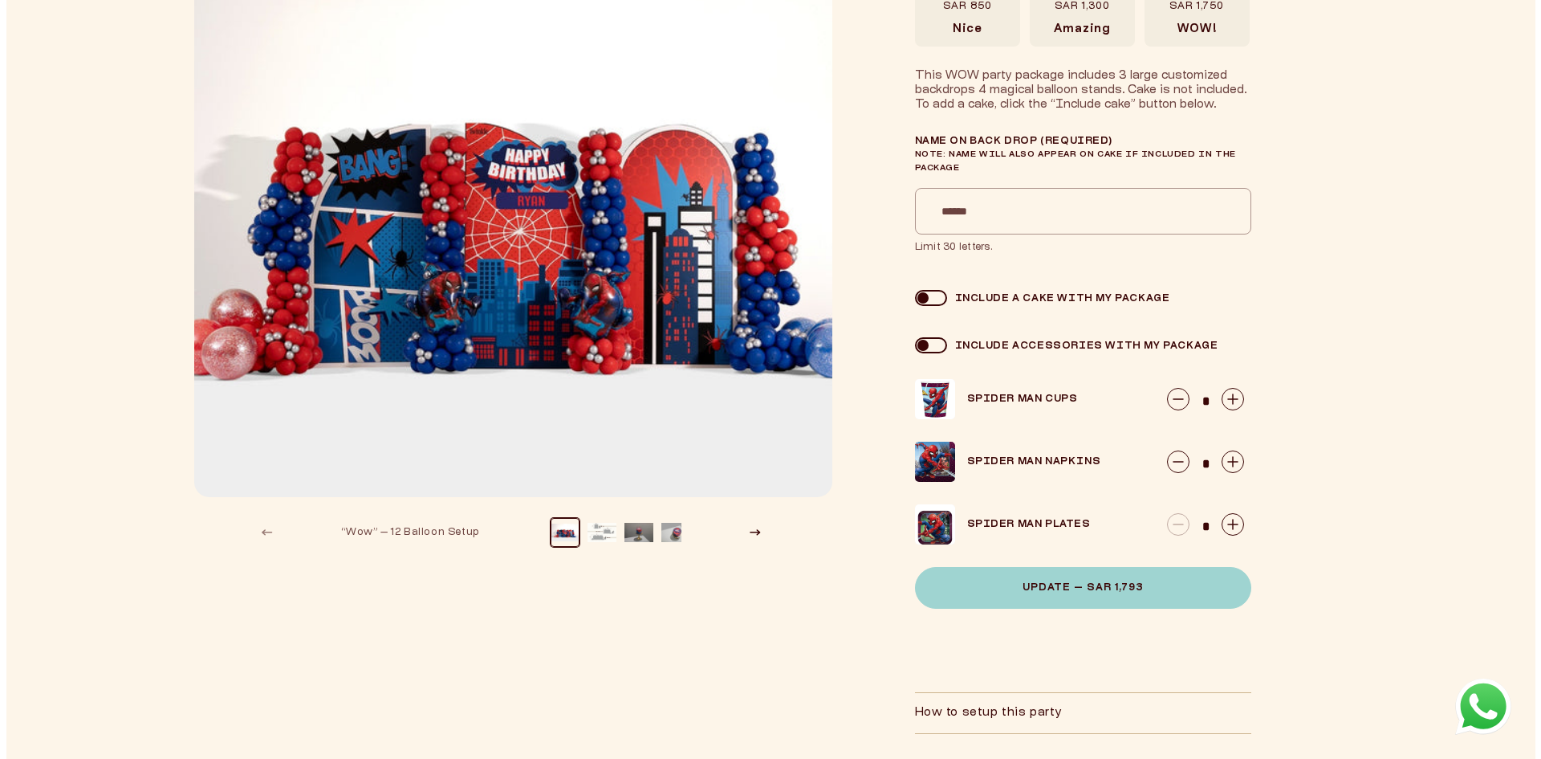
scroll to position [0, 0]
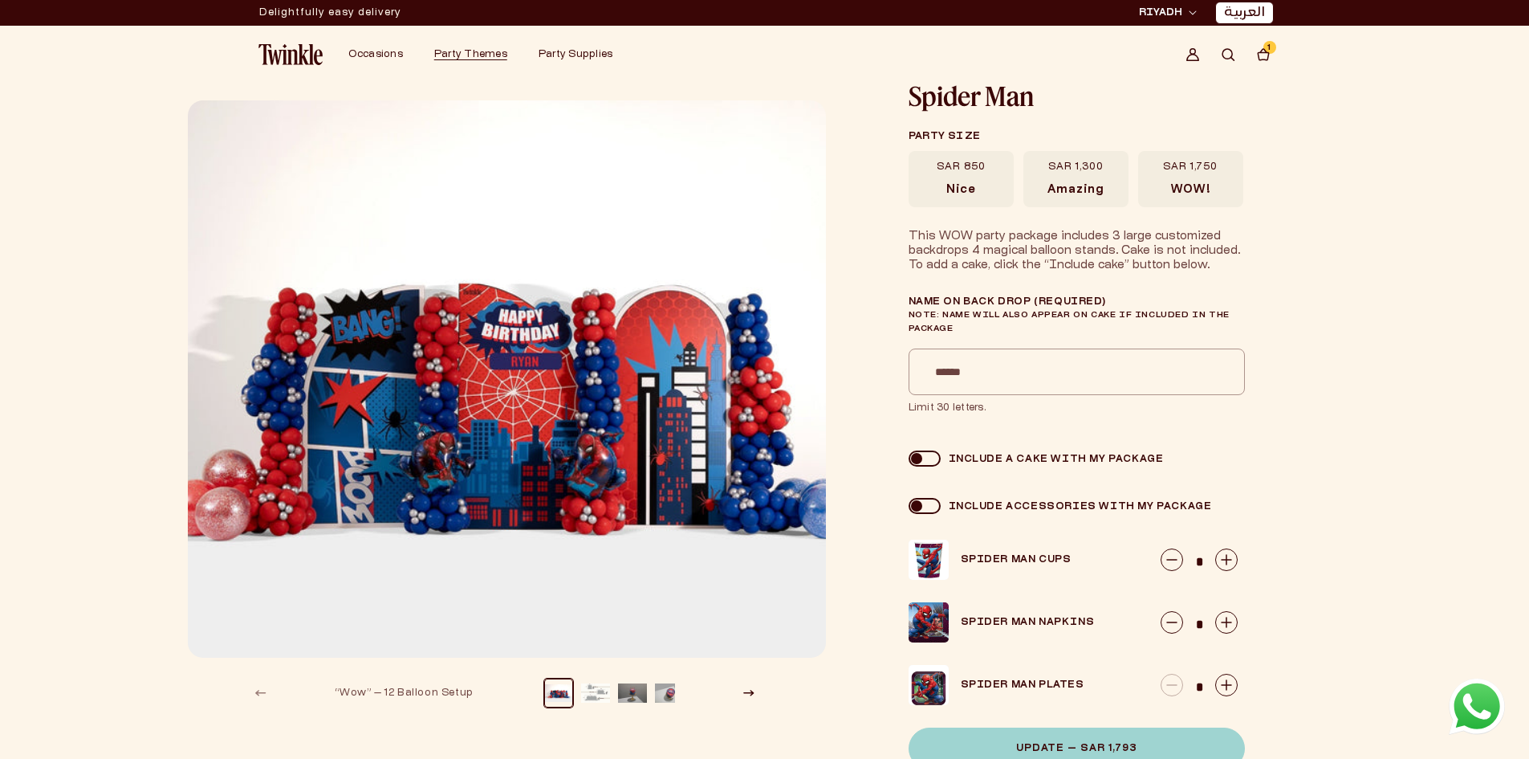
click at [1264, 44] on div "1 1 item" at bounding box center [1270, 47] width 13 height 13
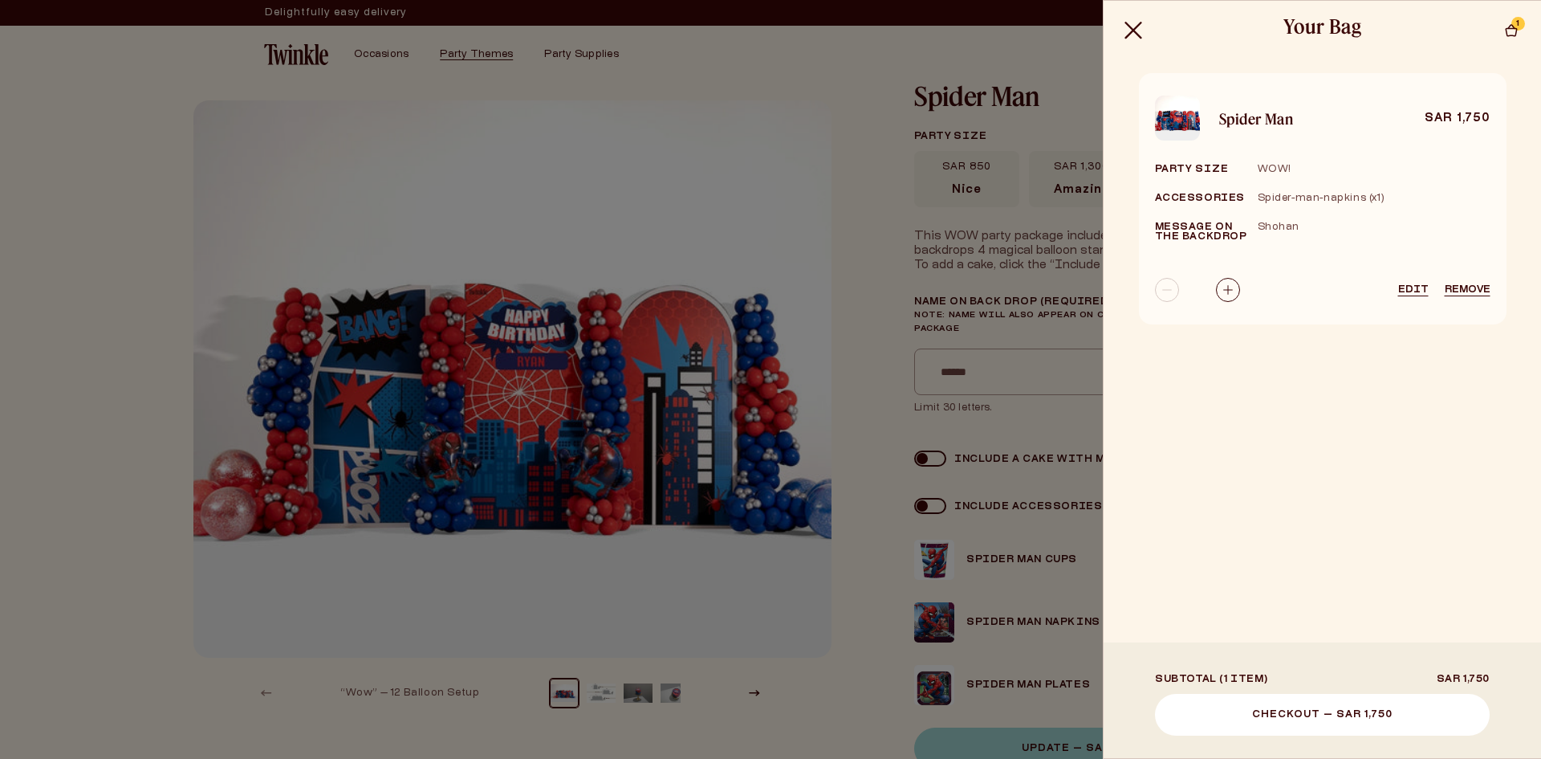
click at [1333, 720] on button "Checkout — SAR 1,750" at bounding box center [1322, 715] width 335 height 42
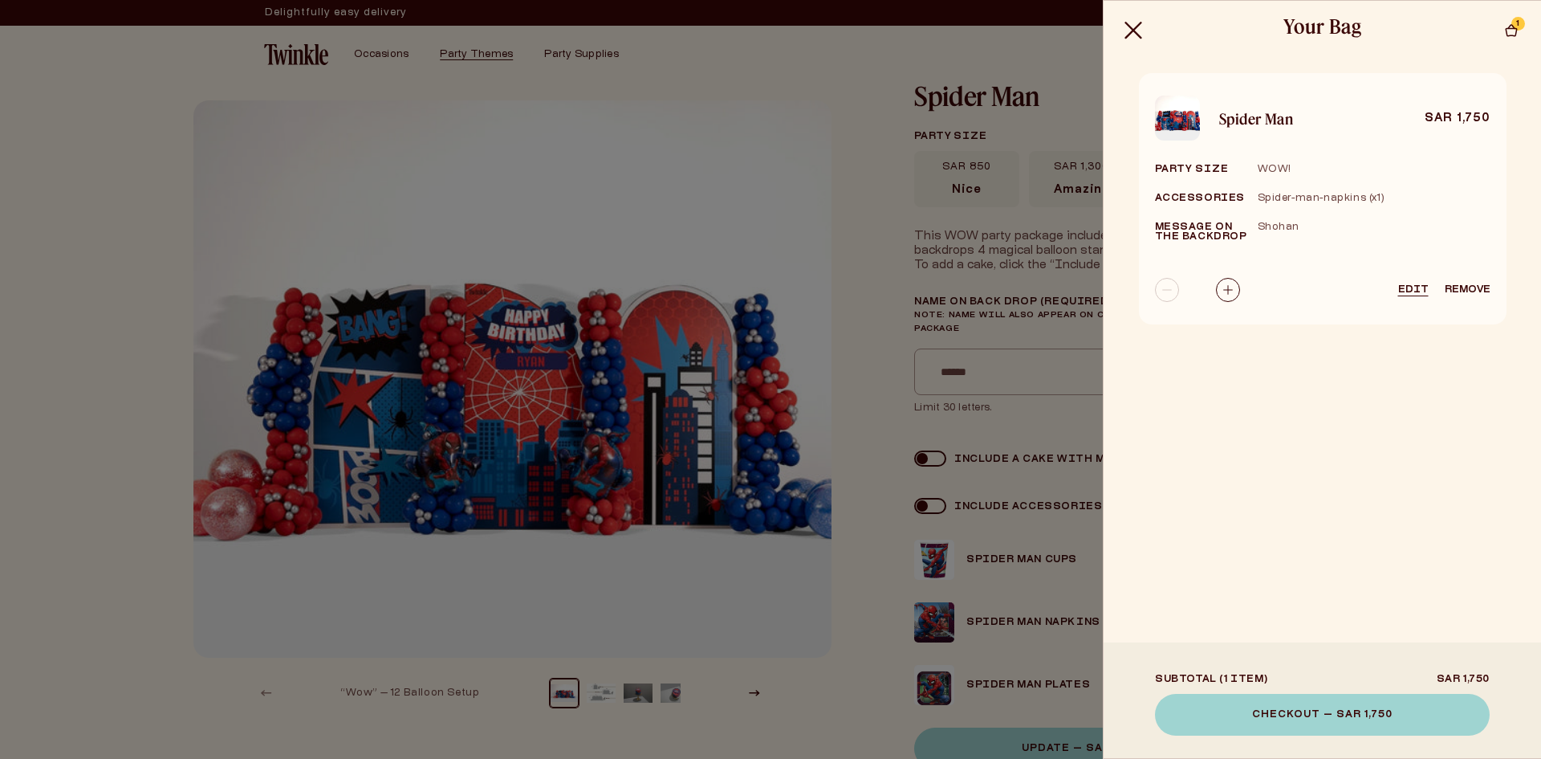
click at [1482, 287] on button "Remove" at bounding box center [1468, 290] width 46 height 10
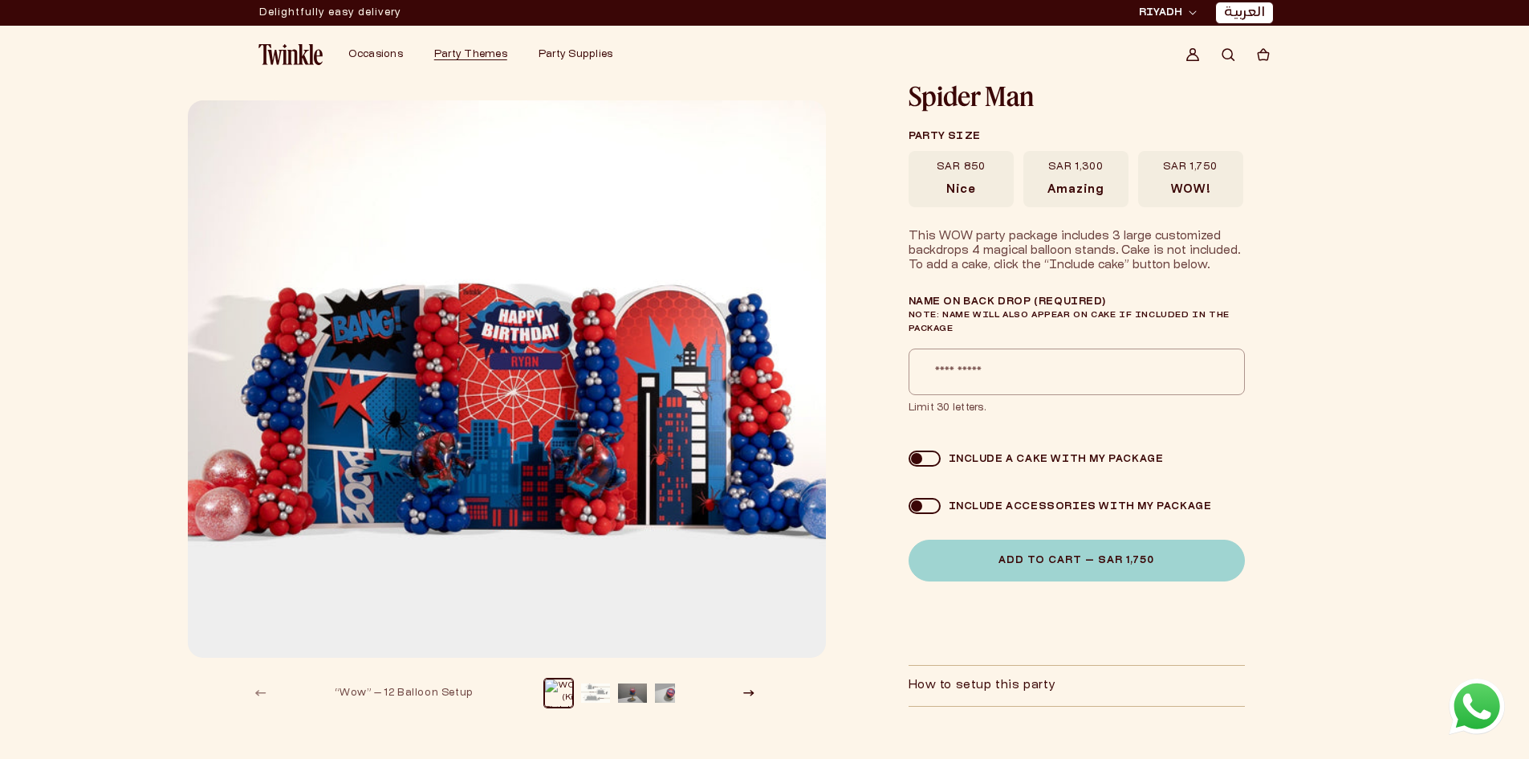
click at [1077, 179] on label "SAR 1,300 Amazing" at bounding box center [1076, 179] width 105 height 56
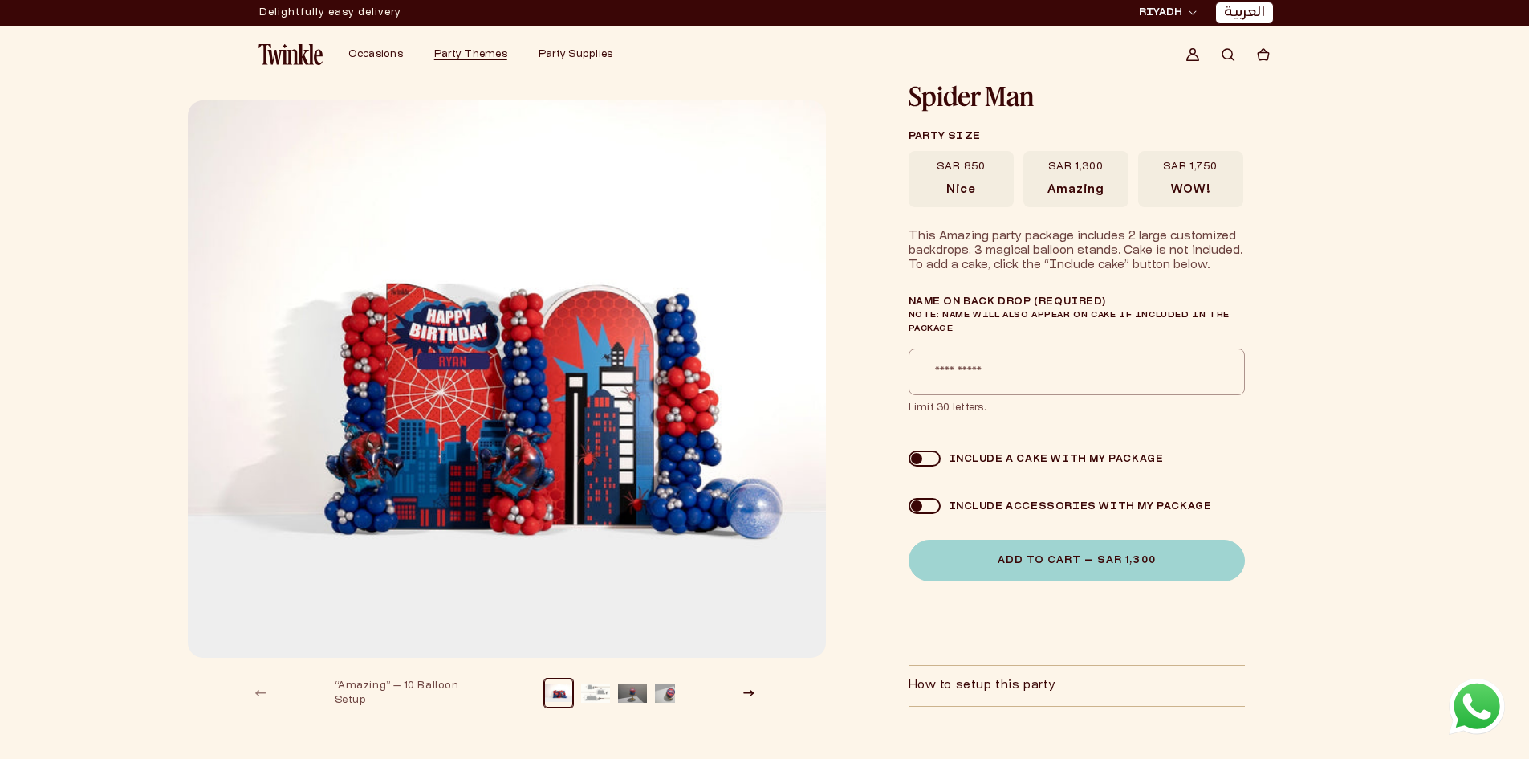
click at [1200, 161] on span "SAR 1,750" at bounding box center [1190, 167] width 55 height 13
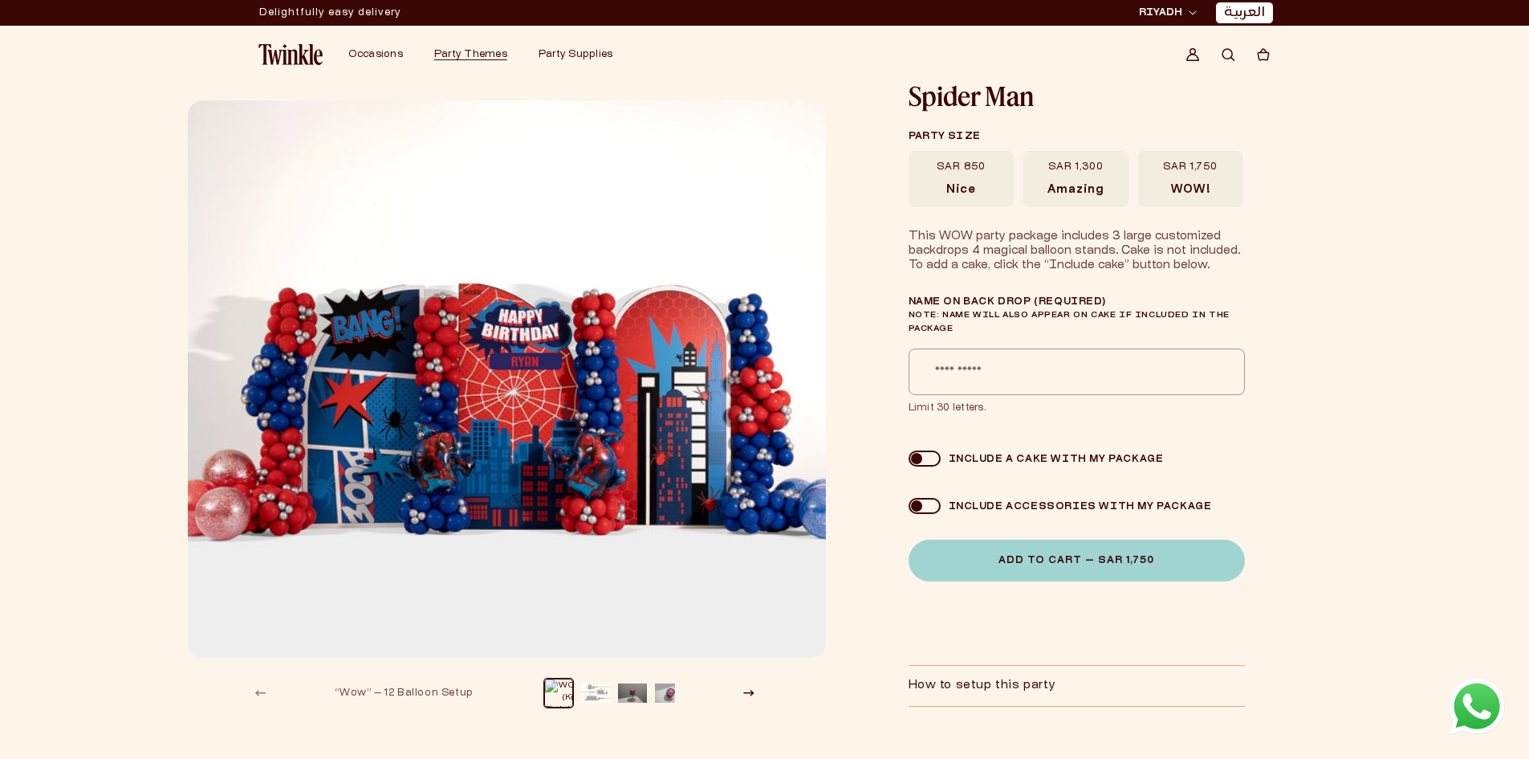
click at [934, 460] on span at bounding box center [925, 458] width 32 height 16
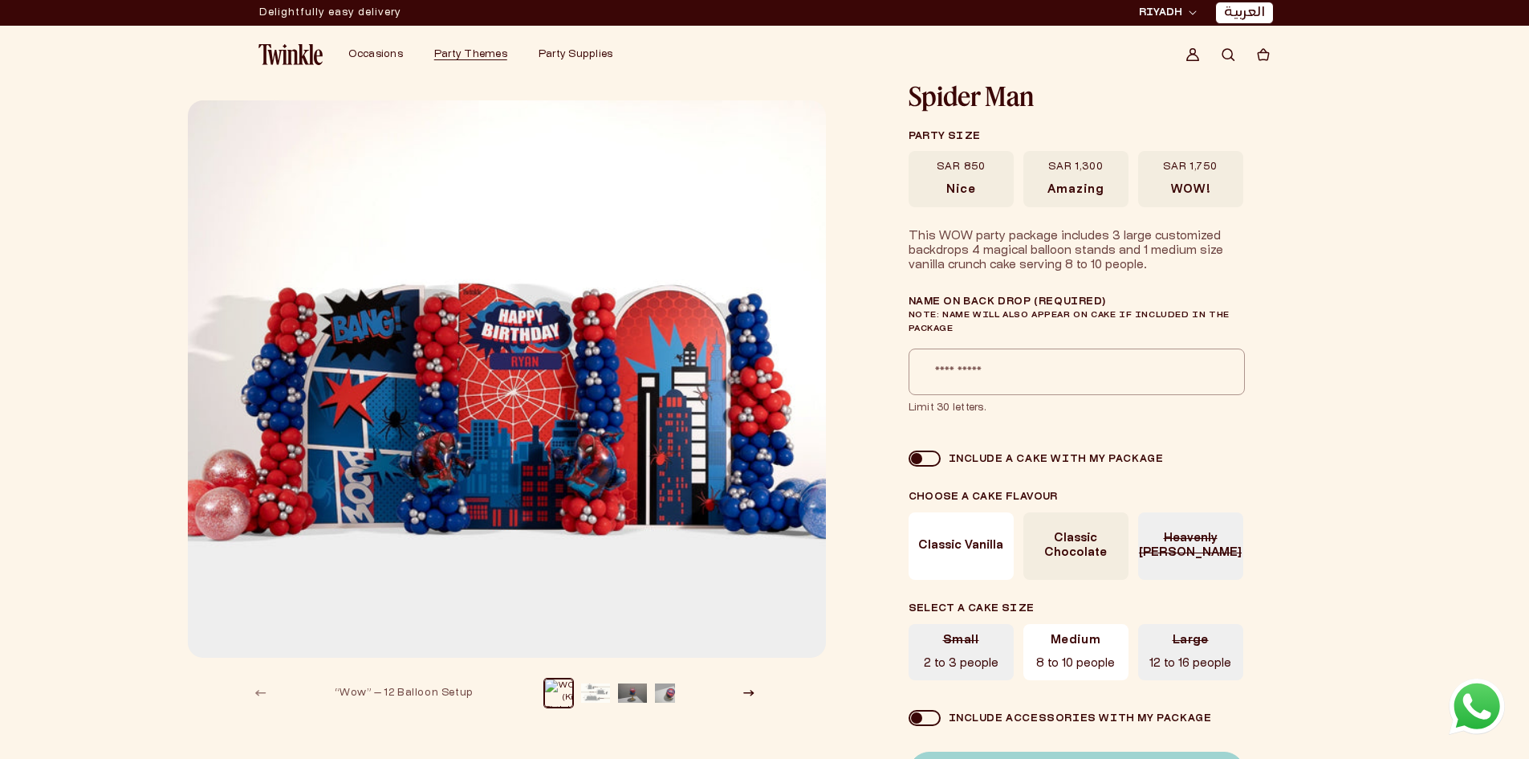
click at [912, 462] on span at bounding box center [925, 458] width 32 height 16
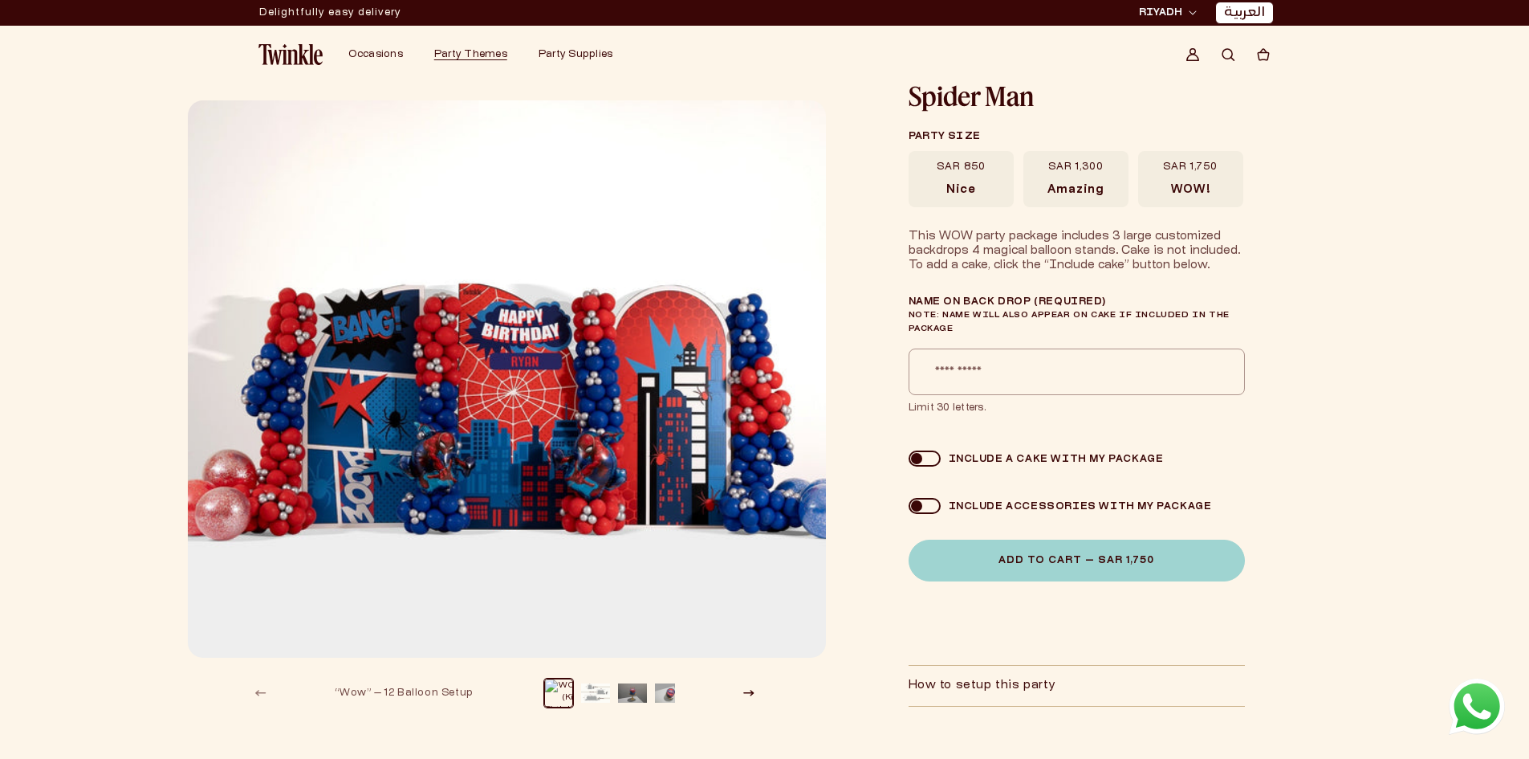
click at [928, 500] on span at bounding box center [925, 506] width 32 height 16
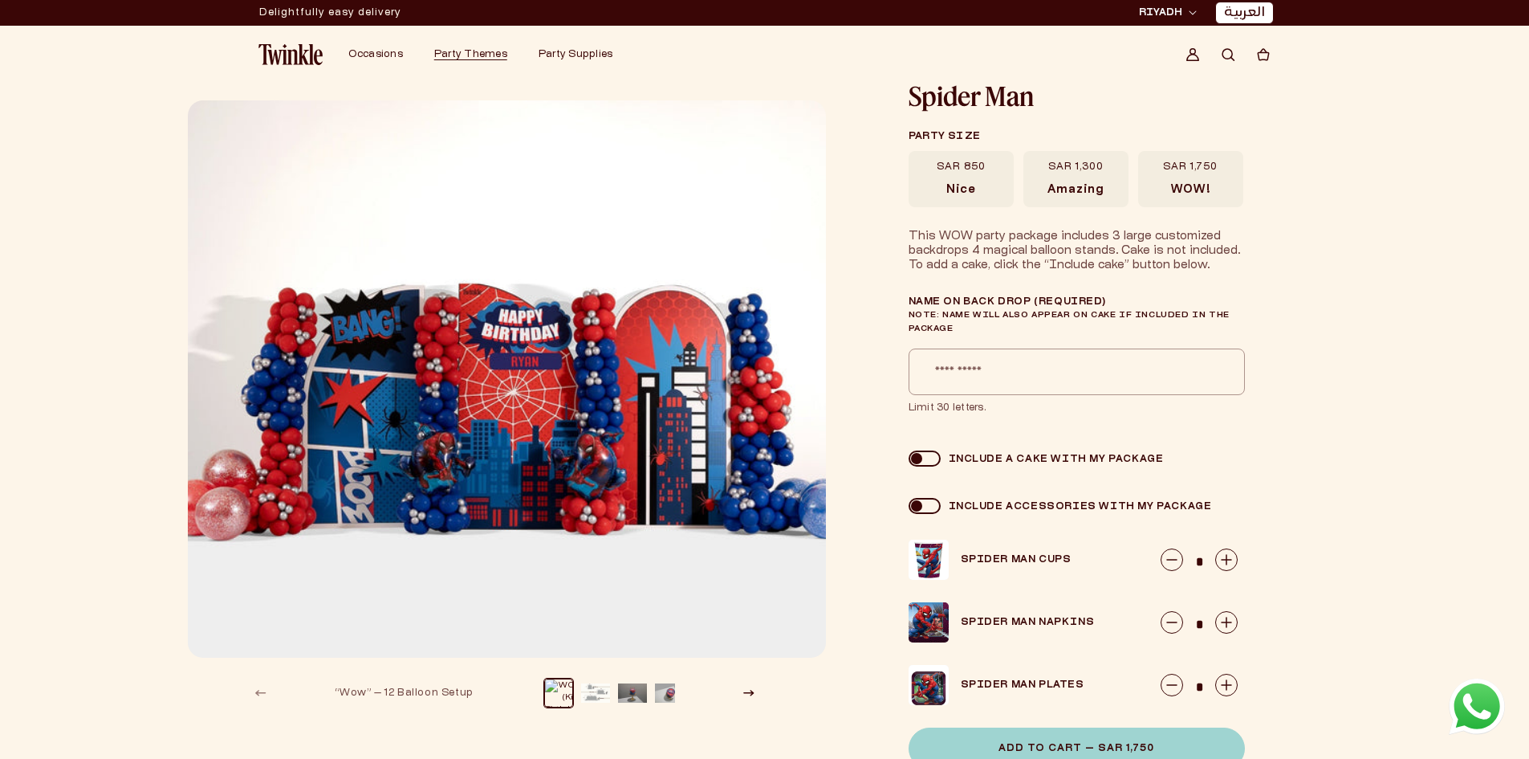
click at [922, 511] on span at bounding box center [925, 506] width 32 height 16
